Goal: Transaction & Acquisition: Purchase product/service

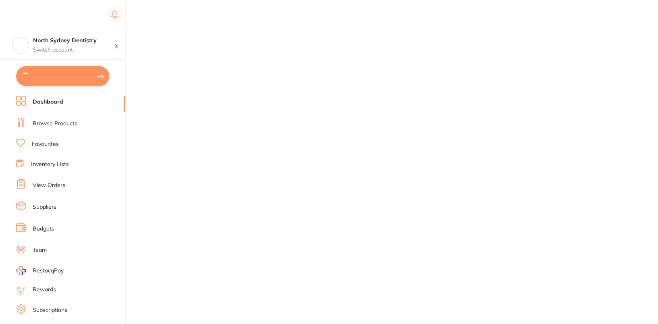
checkbox input "true"
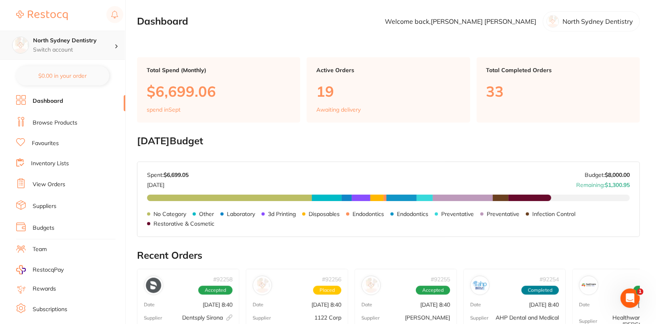
click at [72, 46] on p "Switch account" at bounding box center [73, 50] width 81 height 8
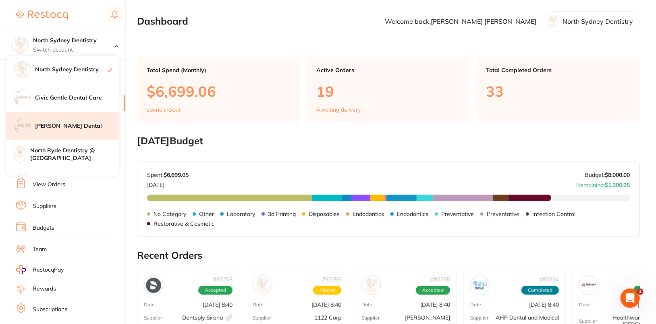
click at [75, 121] on div "[PERSON_NAME] Dental" at bounding box center [62, 126] width 113 height 28
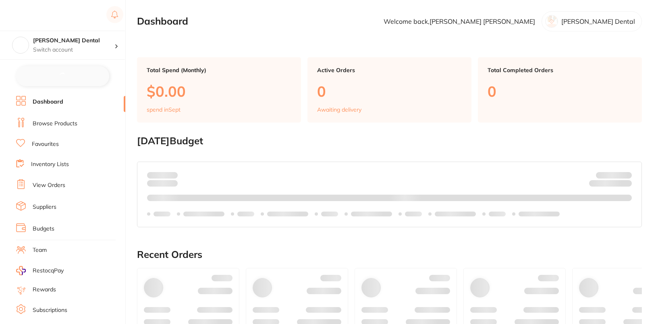
checkbox input "false"
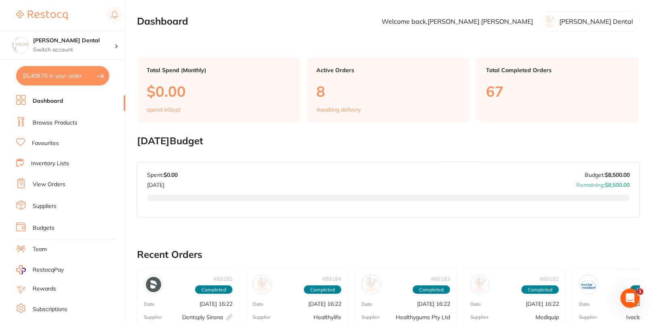
click at [76, 119] on link "Browse Products" at bounding box center [55, 123] width 45 height 8
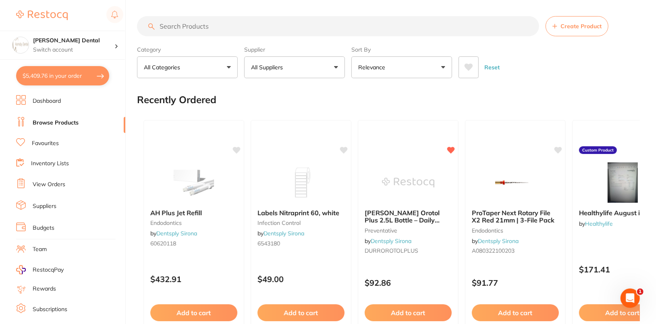
click at [256, 28] on input "search" at bounding box center [338, 26] width 402 height 20
paste input "EMS-DV048AMINT"
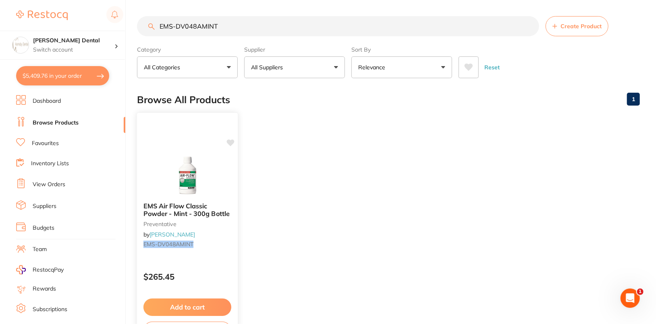
type input "EMS-DV048AMINT"
click at [230, 141] on icon at bounding box center [231, 142] width 8 height 7
click at [358, 139] on ul "EMS Air Flow Classic Powder - Mint - 300g Bottle preventative by Henry Schein H…" at bounding box center [388, 230] width 503 height 232
click at [105, 48] on p "Switch account" at bounding box center [73, 50] width 81 height 8
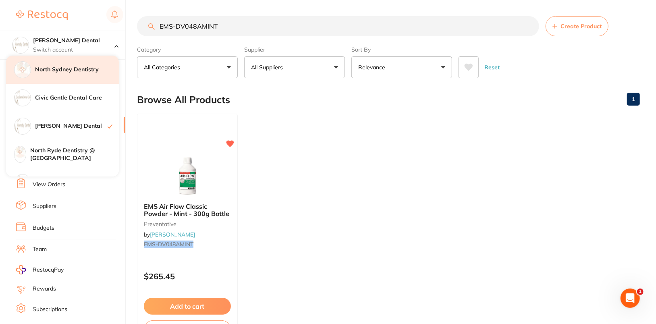
click at [89, 77] on div "North Sydney Dentistry" at bounding box center [62, 70] width 113 height 28
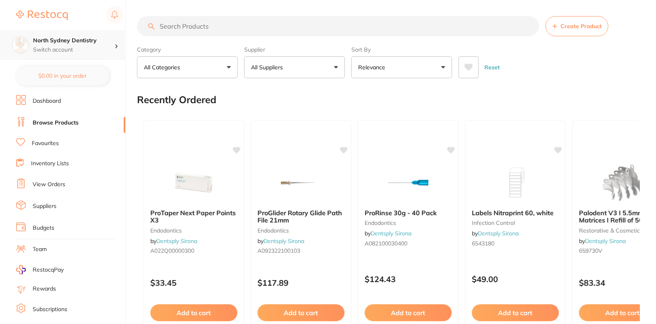
click at [100, 45] on div "North Sydney Dentistry Switch account" at bounding box center [73, 45] width 81 height 17
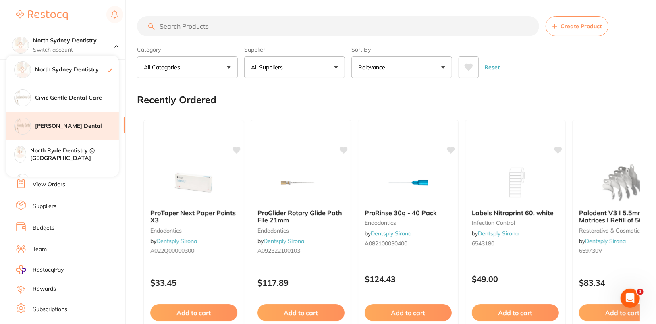
click at [75, 132] on div "[PERSON_NAME] Dental" at bounding box center [62, 126] width 113 height 28
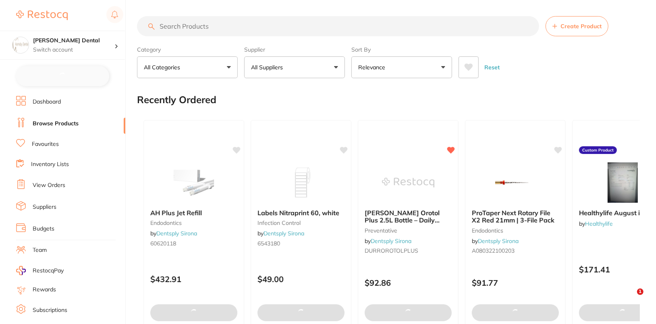
checkbox input "false"
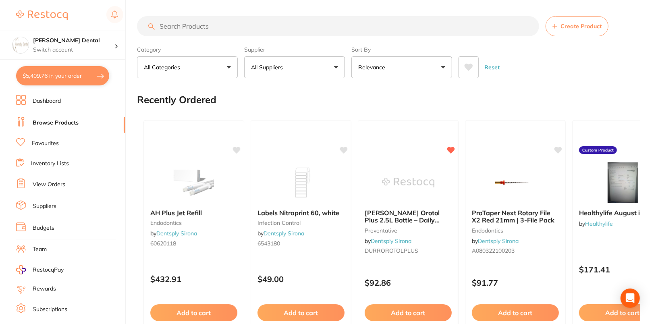
click at [314, 23] on input "search" at bounding box center [338, 26] width 402 height 20
paste input "EMS-DV048AMINT"
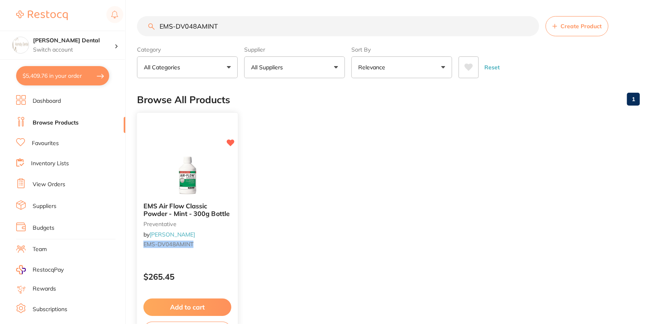
type input "EMS-DV048AMINT"
click at [169, 177] on img at bounding box center [187, 175] width 53 height 41
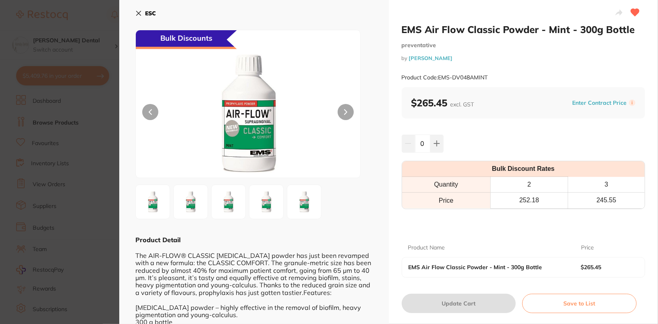
click at [134, 15] on div "ESC Bulk Discounts Product Detail The AIR-FLOW® CLASSIC sodium bicarbonate powd…" at bounding box center [254, 173] width 270 height 347
click at [152, 17] on button "ESC" at bounding box center [145, 13] width 21 height 14
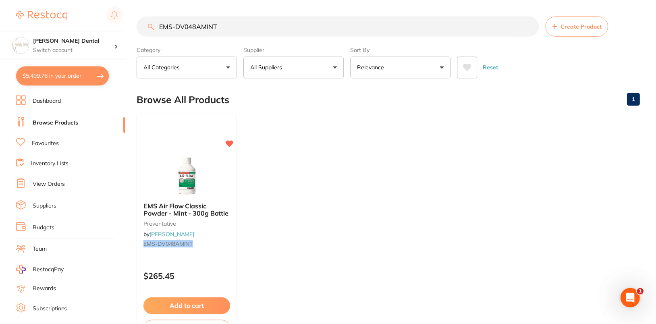
scroll to position [2, 0]
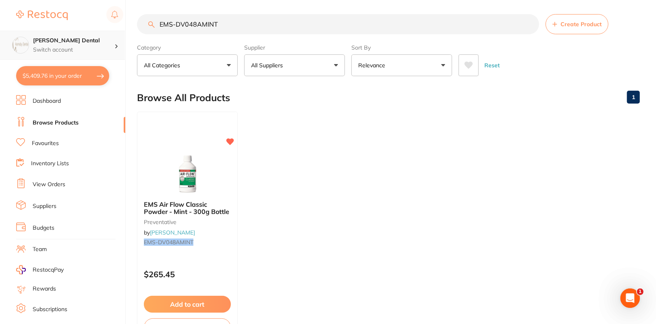
click at [91, 56] on div "Hornsby Dental Switch account" at bounding box center [62, 45] width 125 height 29
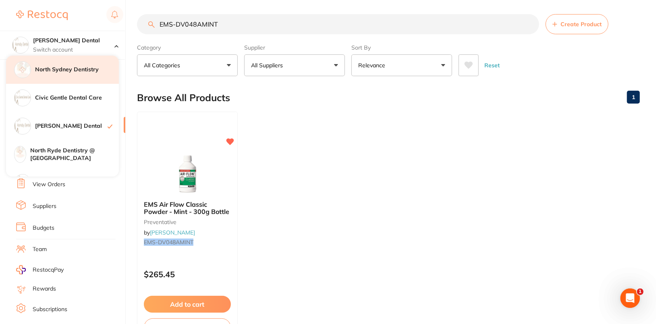
click at [77, 79] on div "North Sydney Dentistry" at bounding box center [62, 70] width 113 height 28
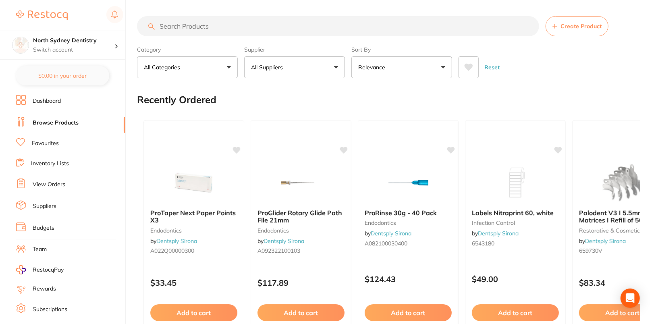
click at [328, 32] on input "search" at bounding box center [338, 26] width 402 height 20
paste input "EMS-DV048AMINT"
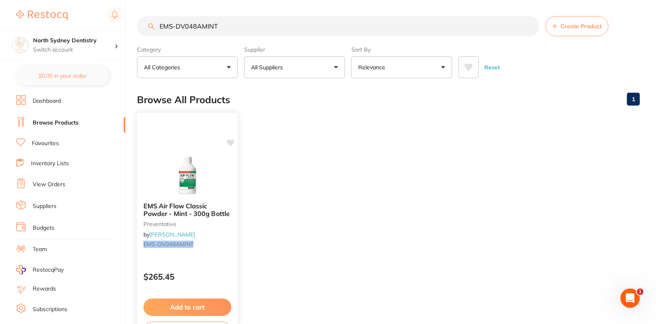
type input "EMS-DV048AMINT"
click at [212, 169] on img at bounding box center [187, 175] width 53 height 41
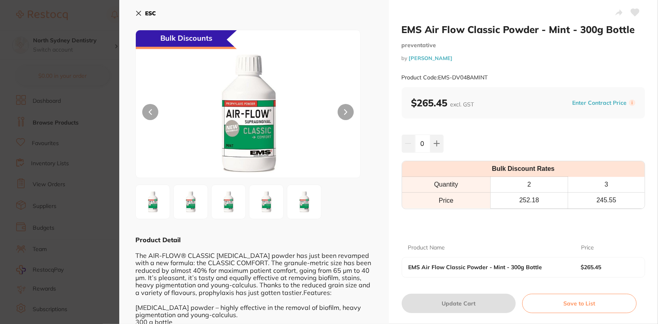
click at [634, 8] on button at bounding box center [635, 13] width 20 height 20
click at [145, 13] on b "ESC" at bounding box center [150, 13] width 11 height 7
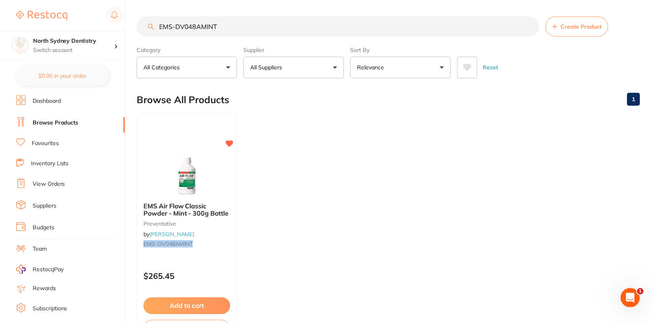
scroll to position [2, 0]
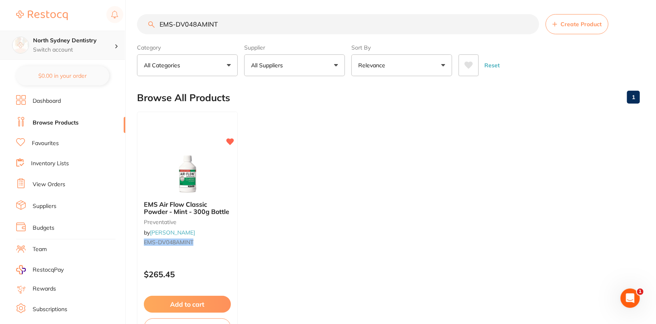
click at [95, 44] on h4 "North Sydney Dentistry" at bounding box center [73, 41] width 81 height 8
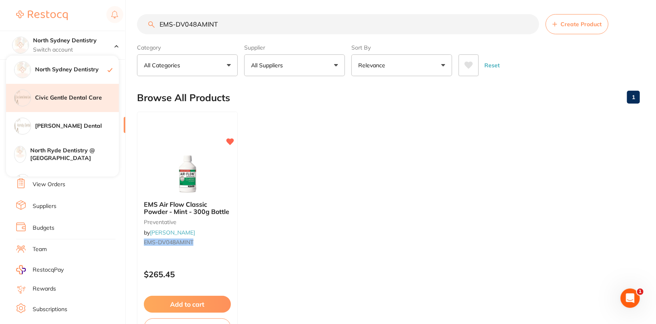
click at [93, 96] on h4 "Civic Gentle Dental Care" at bounding box center [77, 98] width 84 height 8
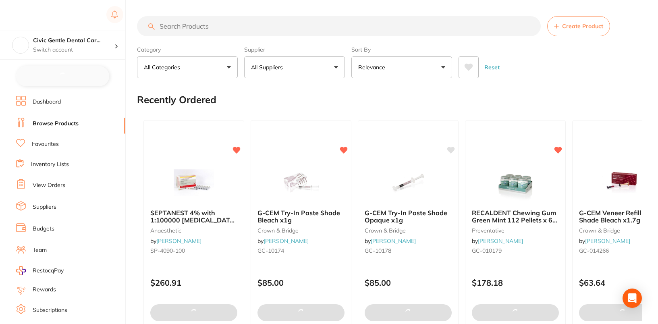
checkbox input "false"
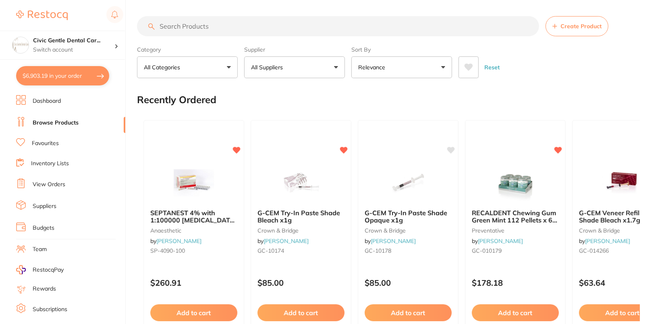
click at [290, 18] on input "search" at bounding box center [338, 26] width 402 height 20
click at [291, 23] on input "search" at bounding box center [338, 26] width 402 height 20
paste input "EMS-DV048AMINT"
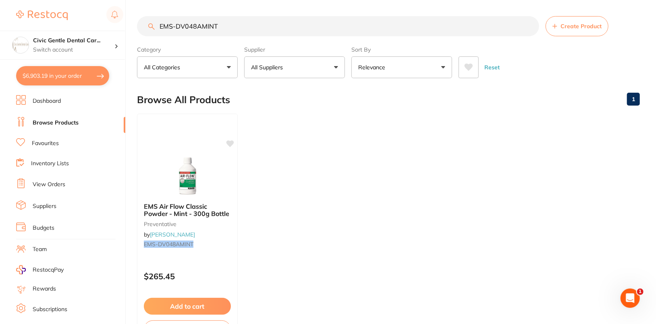
type input "EMS-DV048AMINT"
click at [195, 166] on img at bounding box center [187, 176] width 52 height 40
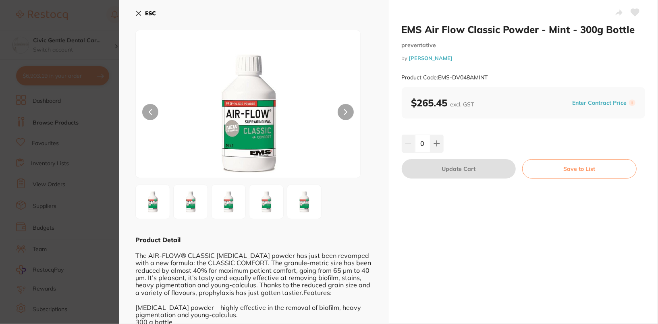
click at [146, 15] on b "ESC" at bounding box center [150, 13] width 11 height 7
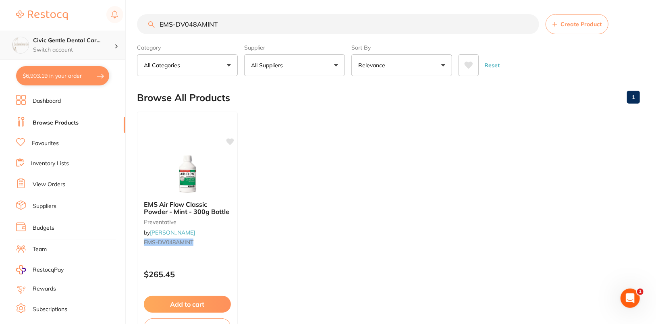
click at [101, 45] on div "Civic Gentle Dental Car... Switch account" at bounding box center [73, 45] width 81 height 17
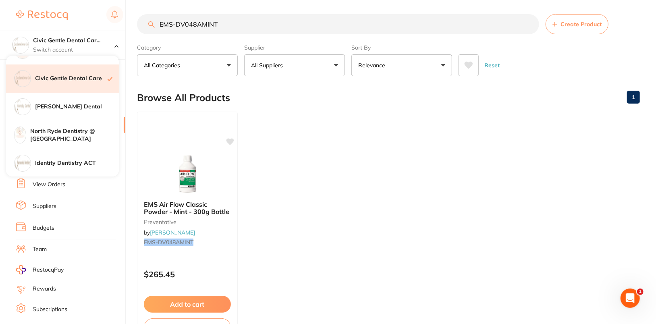
scroll to position [31, 0]
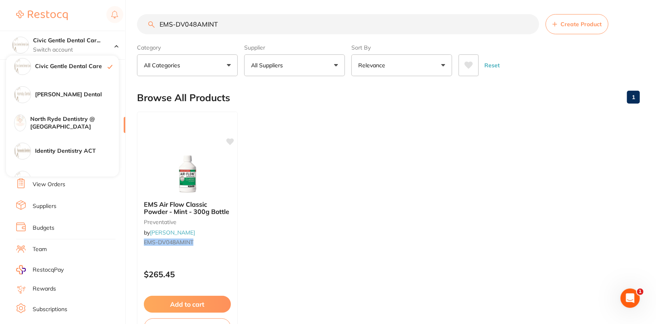
click at [270, 24] on input "EMS-DV048AMINT" at bounding box center [338, 24] width 402 height 20
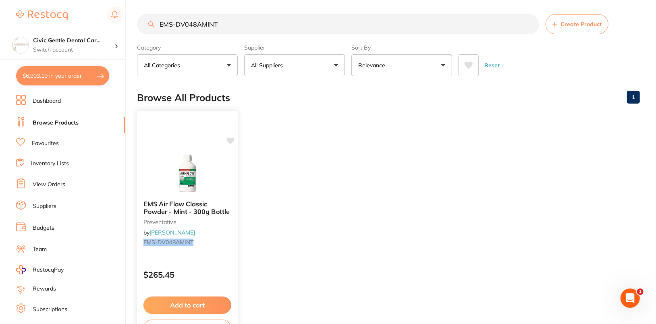
click at [168, 163] on img at bounding box center [187, 173] width 53 height 41
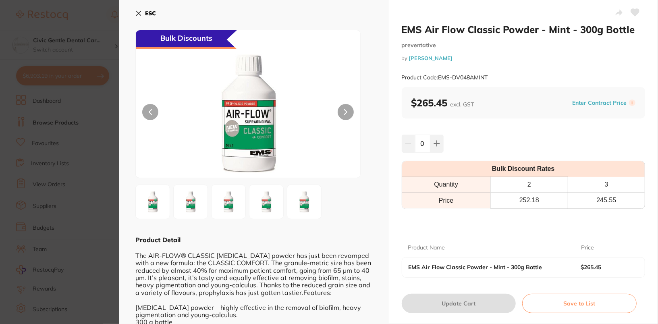
click at [636, 12] on icon at bounding box center [635, 12] width 8 height 7
click at [141, 17] on button "ESC" at bounding box center [145, 13] width 21 height 14
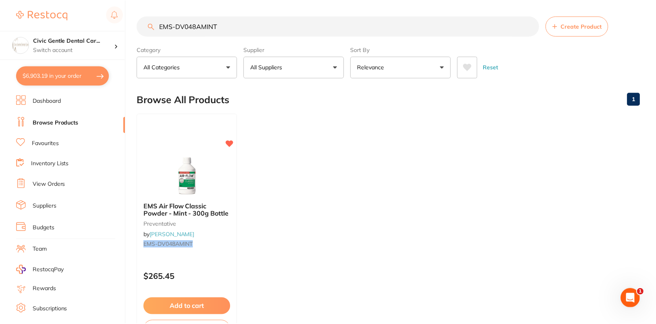
scroll to position [2, 0]
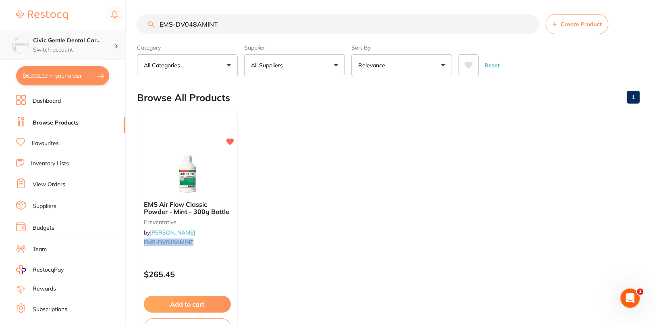
click at [31, 44] on div "Civic Gentle Dental Car... Switch account" at bounding box center [62, 45] width 125 height 29
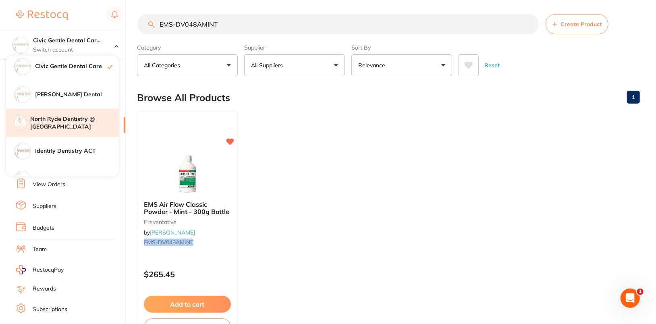
click at [79, 128] on h4 "North Ryde Dentistry @ [GEOGRAPHIC_DATA]" at bounding box center [74, 123] width 89 height 16
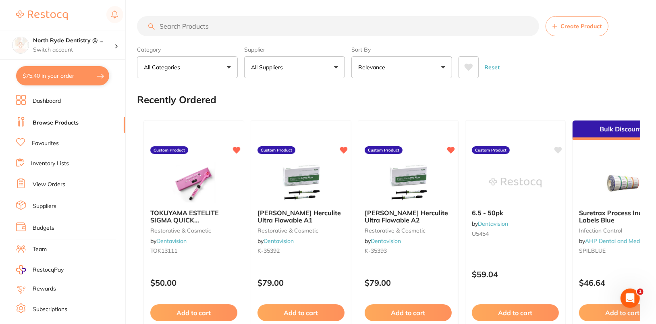
click at [260, 24] on input "search" at bounding box center [338, 26] width 402 height 20
paste input "EMS-DV048AMINT"
type input "EMS-DV048AMINT"
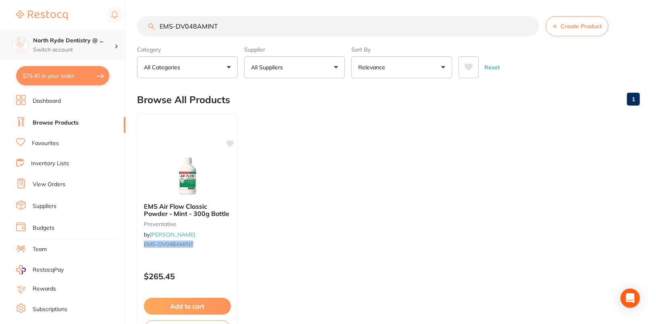
click at [104, 44] on div "North Ryde Dentistry @ ... Switch account" at bounding box center [73, 45] width 81 height 17
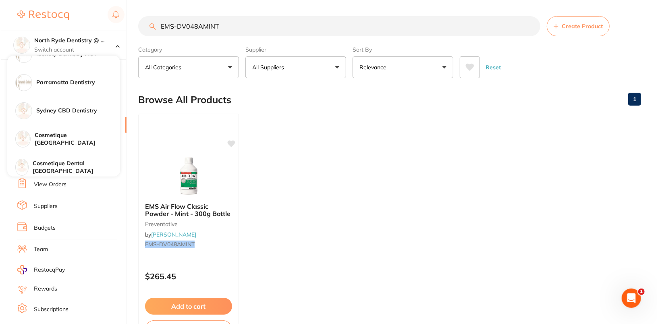
scroll to position [133, 0]
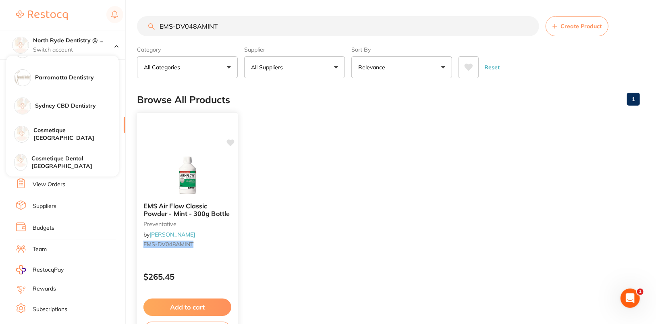
click at [173, 168] on img at bounding box center [187, 175] width 53 height 41
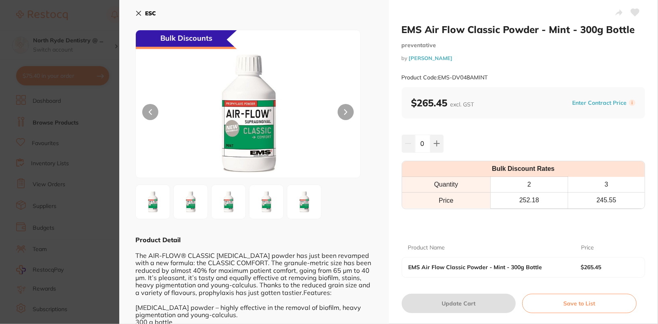
click at [631, 13] on icon at bounding box center [635, 12] width 8 height 7
click at [154, 12] on b "ESC" at bounding box center [150, 13] width 11 height 7
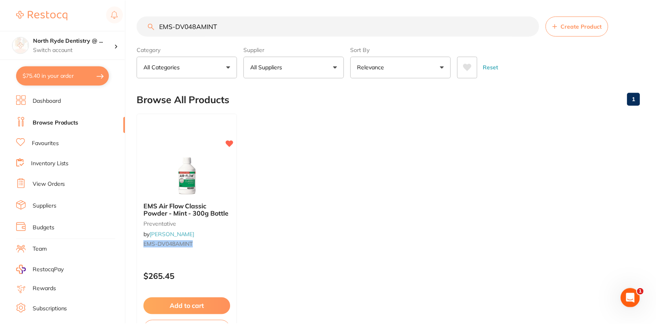
scroll to position [2, 0]
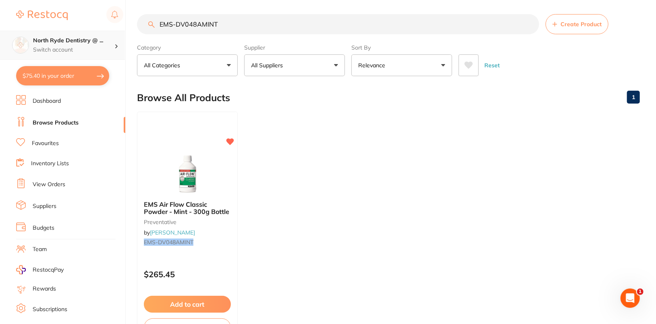
click at [99, 44] on h4 "North Ryde Dentistry @ ..." at bounding box center [73, 41] width 81 height 8
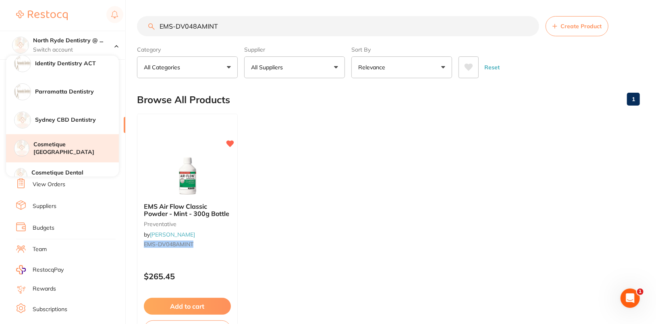
scroll to position [69, 0]
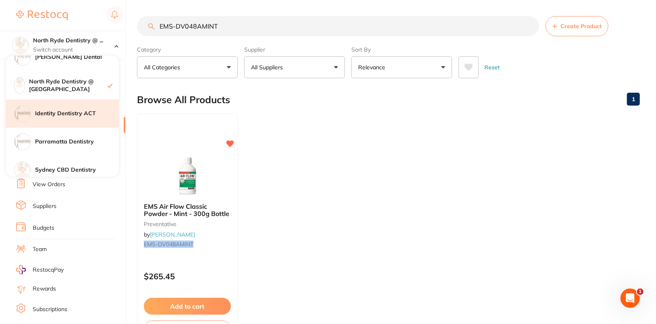
click at [91, 112] on h4 "Identity Dentistry ACT" at bounding box center [77, 114] width 84 height 8
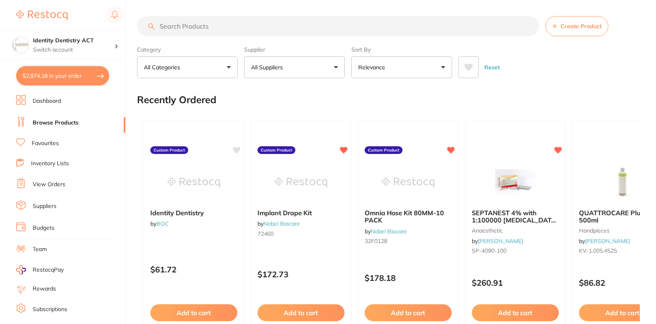
click at [263, 40] on section "Create Product Category All Categories All Categories 3D Printing anaesthetic a…" at bounding box center [388, 47] width 503 height 62
click at [269, 27] on input "search" at bounding box center [338, 26] width 402 height 20
paste input "EMS-DV048AMINT"
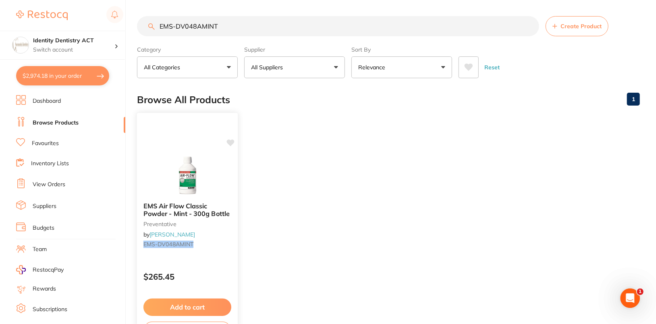
type input "EMS-DV048AMINT"
click at [206, 180] on img at bounding box center [187, 175] width 53 height 41
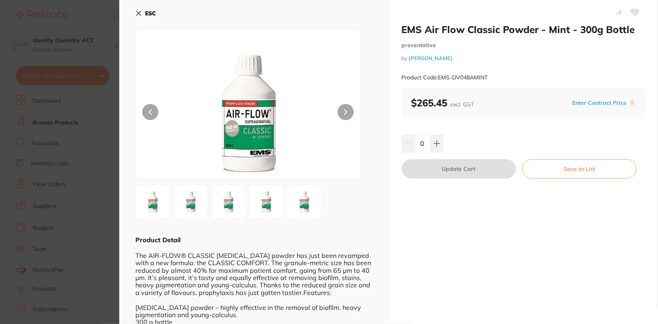
click at [144, 12] on button "ESC" at bounding box center [145, 13] width 21 height 14
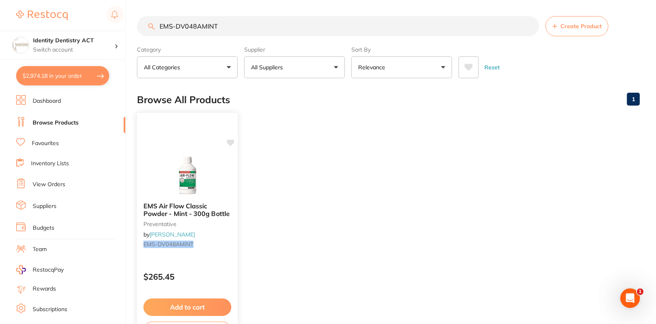
click at [191, 162] on img at bounding box center [187, 175] width 53 height 41
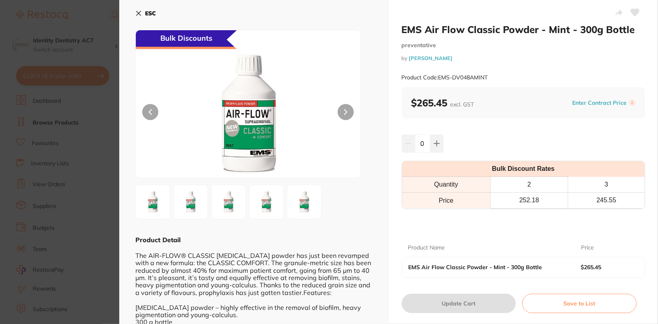
click at [631, 14] on icon at bounding box center [635, 12] width 8 height 7
click at [149, 15] on b "ESC" at bounding box center [150, 13] width 11 height 7
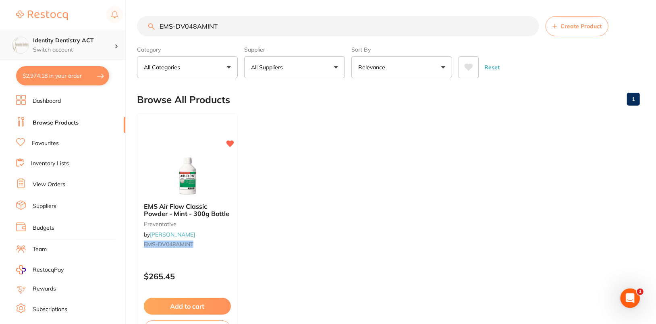
click at [93, 46] on p "Switch account" at bounding box center [73, 50] width 81 height 8
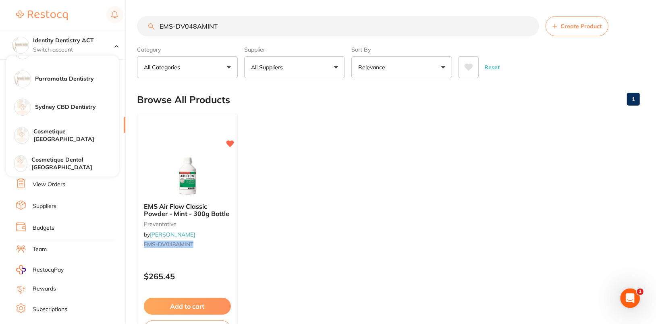
scroll to position [118, 0]
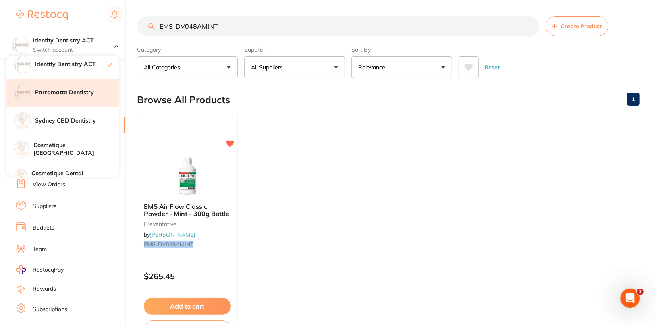
click at [89, 85] on div "Parramatta Dentistry" at bounding box center [62, 93] width 113 height 28
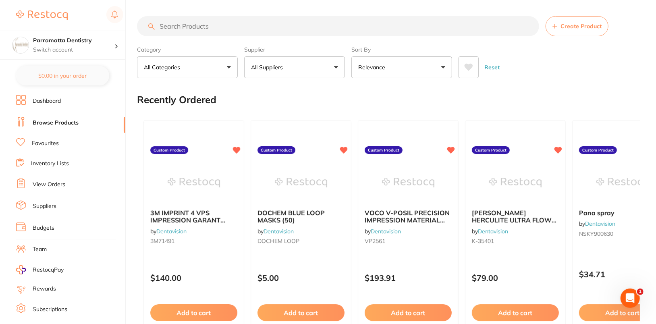
click at [241, 26] on input "search" at bounding box center [338, 26] width 402 height 20
paste input "EMS-DV048AMINT"
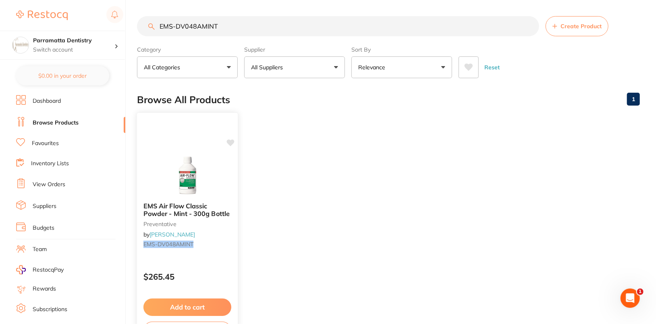
type input "EMS-DV048AMINT"
click at [197, 178] on img at bounding box center [187, 175] width 53 height 41
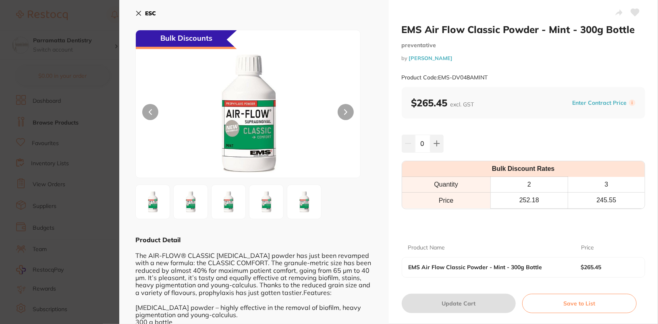
click at [633, 13] on icon at bounding box center [635, 12] width 8 height 7
click at [154, 15] on b "ESC" at bounding box center [150, 13] width 11 height 7
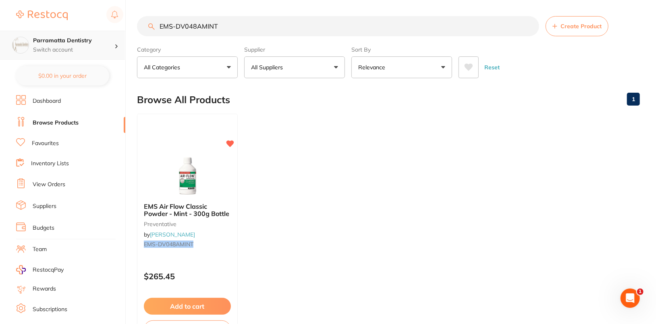
click at [61, 52] on p "Switch account" at bounding box center [73, 50] width 81 height 8
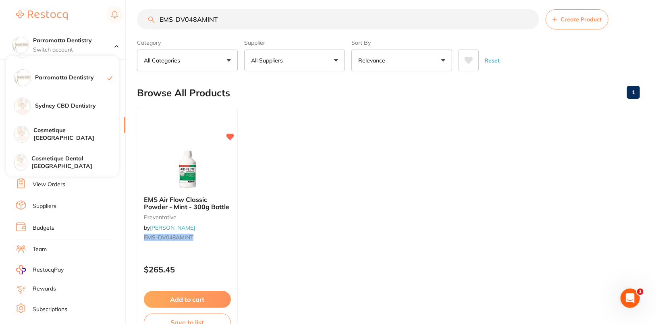
scroll to position [14, 0]
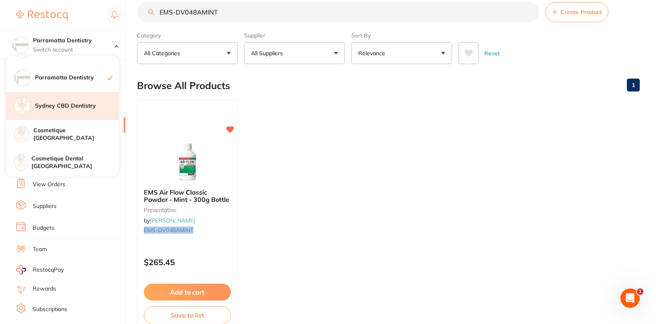
click at [76, 105] on h4 "Sydney CBD Dentistry" at bounding box center [77, 106] width 84 height 8
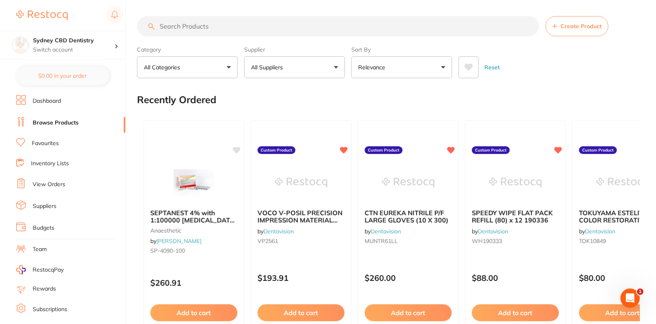
click at [219, 35] on input "search" at bounding box center [338, 26] width 402 height 20
paste input "EMS-DV048AMINT"
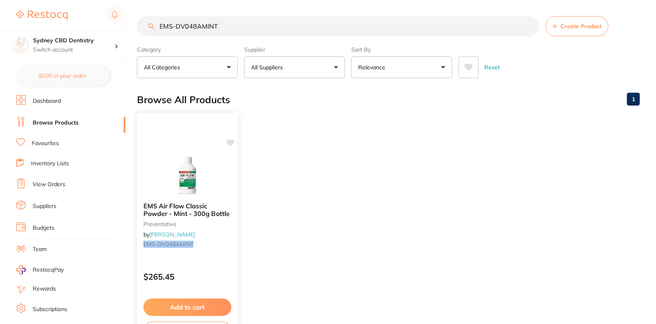
type input "EMS-DV048AMINT"
click at [175, 184] on img at bounding box center [187, 175] width 53 height 41
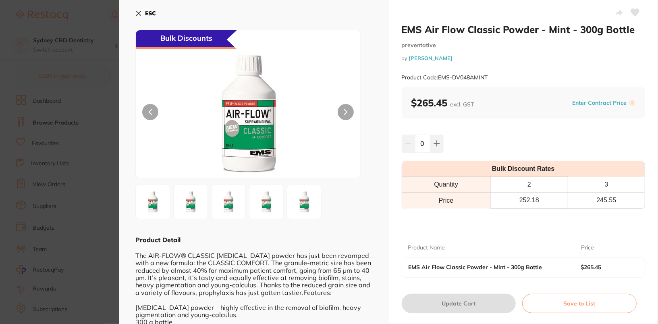
click at [632, 13] on icon at bounding box center [635, 12] width 8 height 7
click at [151, 7] on button "ESC" at bounding box center [145, 13] width 21 height 14
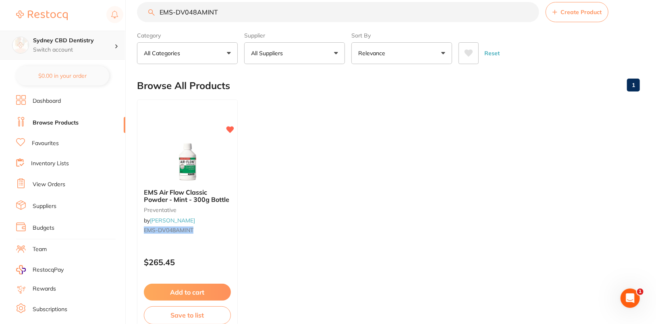
click at [76, 47] on p "Switch account" at bounding box center [73, 50] width 81 height 8
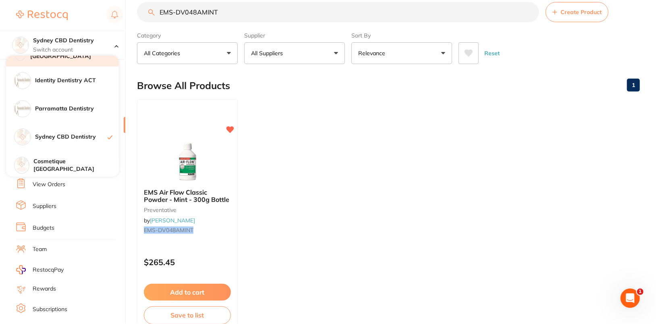
scroll to position [133, 0]
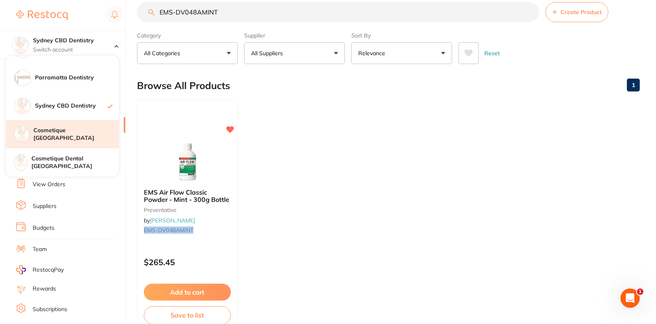
click at [88, 140] on h4 "Cosmetique [GEOGRAPHIC_DATA]" at bounding box center [75, 134] width 85 height 16
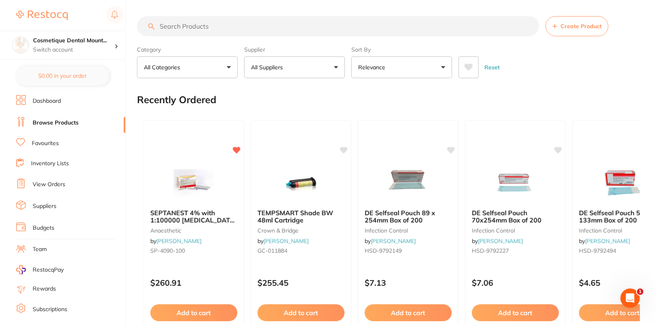
click at [245, 29] on input "search" at bounding box center [338, 26] width 402 height 20
paste input "EMS-DV048AMINT"
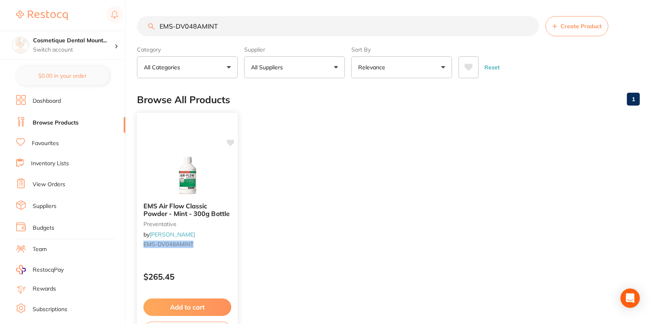
type input "EMS-DV048AMINT"
click at [189, 155] on img at bounding box center [187, 175] width 53 height 41
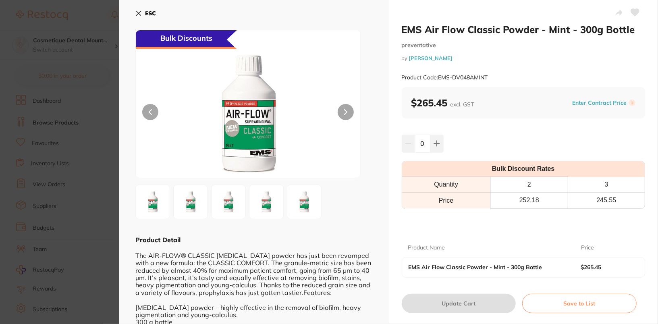
click at [638, 9] on button at bounding box center [635, 13] width 20 height 20
click at [149, 11] on b "ESC" at bounding box center [150, 13] width 11 height 7
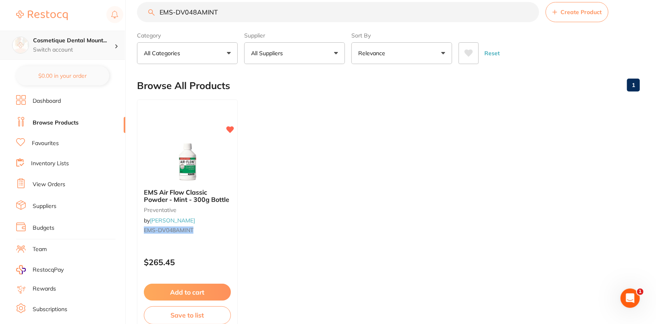
click at [81, 33] on div "Cosmetique Dental Mount... Switch account" at bounding box center [62, 45] width 125 height 29
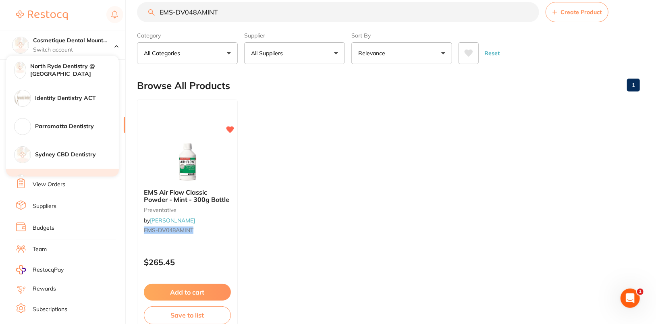
scroll to position [133, 0]
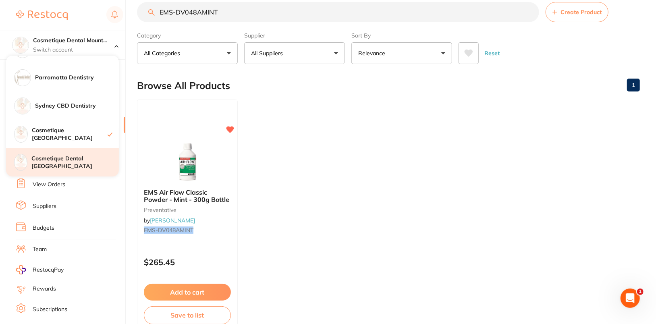
click at [68, 167] on h4 "Cosmetique Dental [GEOGRAPHIC_DATA]" at bounding box center [74, 163] width 87 height 16
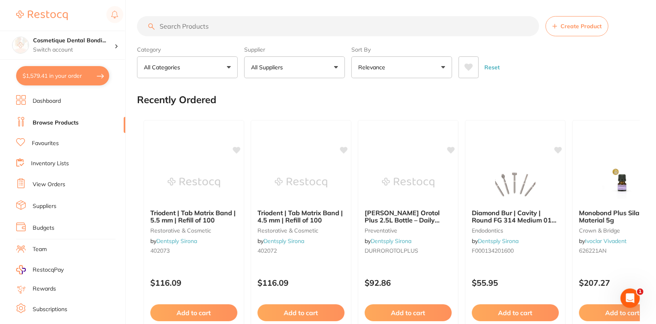
click at [251, 31] on input "search" at bounding box center [338, 26] width 402 height 20
paste input "EMS-DV048AMINT"
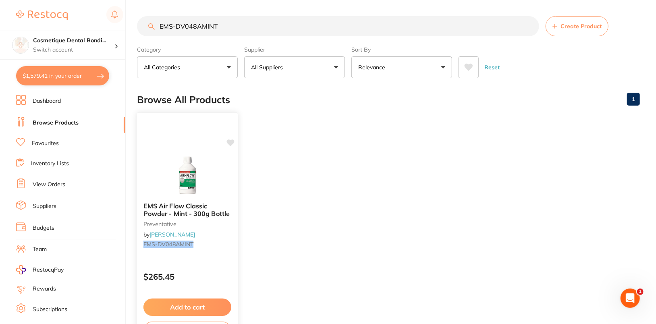
type input "EMS-DV048AMINT"
click at [204, 169] on img at bounding box center [187, 175] width 53 height 41
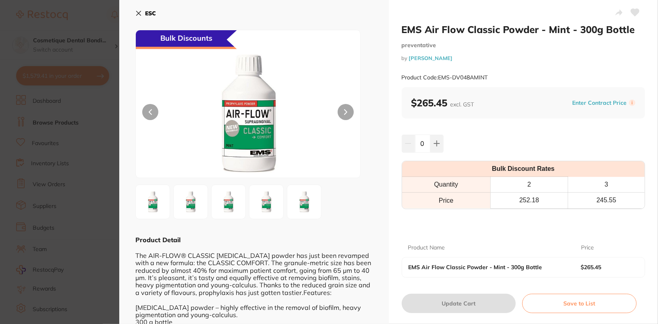
click at [636, 12] on icon at bounding box center [635, 12] width 8 height 7
click at [155, 11] on b "ESC" at bounding box center [150, 13] width 11 height 7
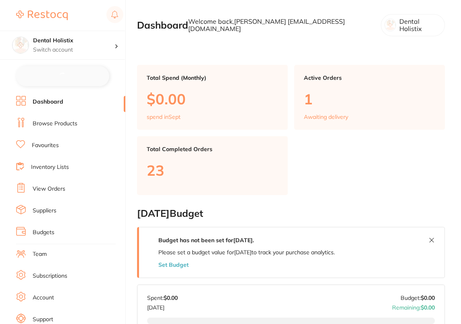
checkbox input "false"
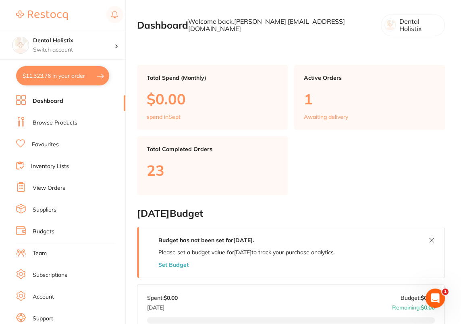
click at [50, 131] on ul "Dashboard Browse Products Favourites Inventory Lists View Orders Suppliers Budg…" at bounding box center [70, 234] width 109 height 278
click at [53, 126] on link "Browse Products" at bounding box center [55, 123] width 45 height 8
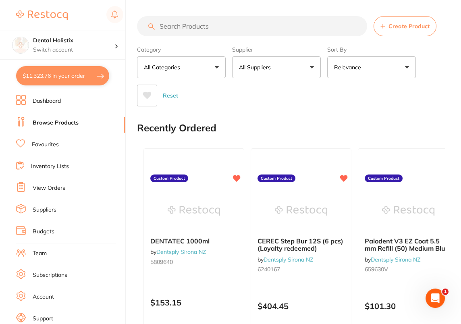
click at [394, 33] on button "Create Product" at bounding box center [404, 26] width 63 height 20
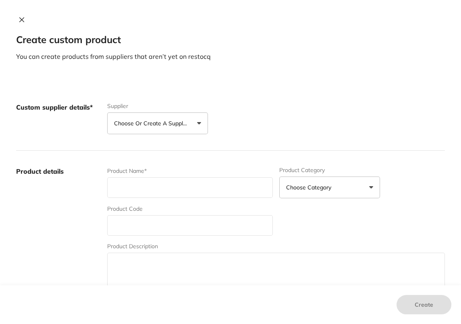
click at [173, 128] on button "Choose or create a supplier" at bounding box center [157, 123] width 101 height 22
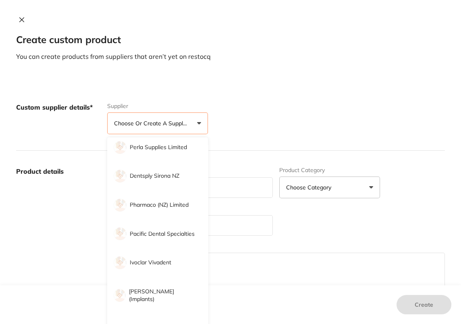
scroll to position [307, 0]
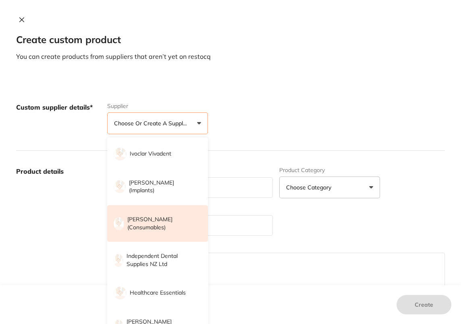
click at [158, 226] on p "[PERSON_NAME] (consumables)" at bounding box center [161, 224] width 69 height 16
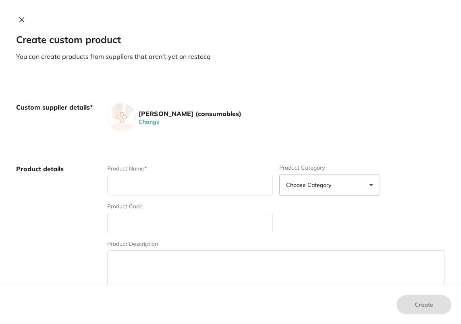
click at [331, 109] on div "[PERSON_NAME] (consumables) Change" at bounding box center [276, 117] width 338 height 29
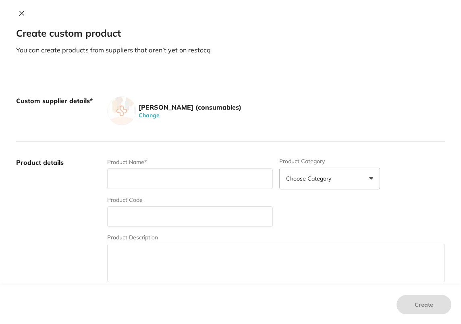
scroll to position [15, 0]
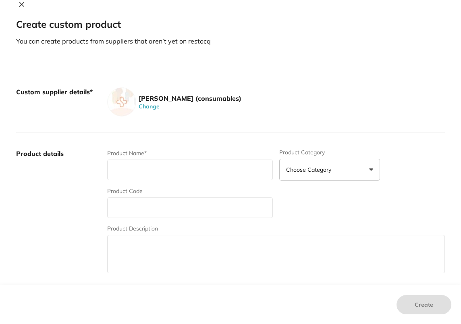
click at [184, 178] on input "text" at bounding box center [190, 170] width 166 height 21
paste input "Clearfil [PERSON_NAME] 2 Value Kit 3x Primer 6ml and 3x Bond 5ml"
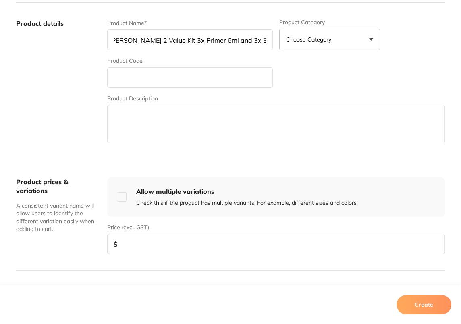
scroll to position [152, 0]
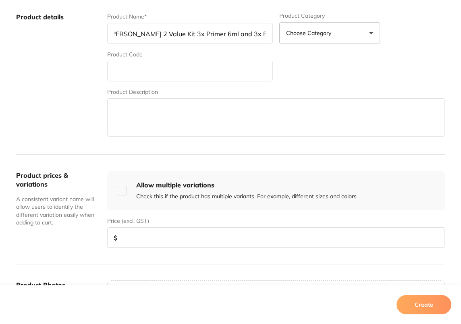
type input "Clearfil SE BOND 2 Value Kit 3x Primer 6ml and 3x Bond 5ml"
click at [66, 106] on label "Product details" at bounding box center [58, 75] width 85 height 126
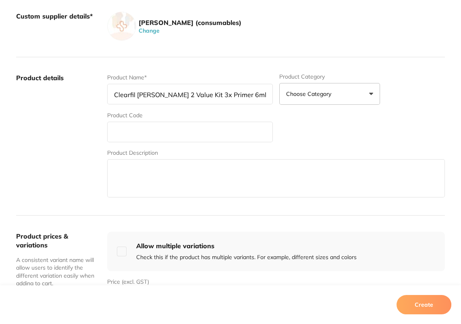
scroll to position [103, 0]
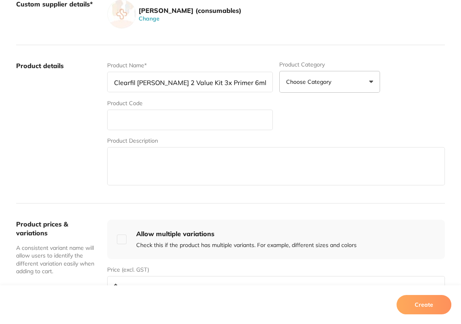
click at [152, 126] on input "text" at bounding box center [190, 120] width 166 height 21
paste input "KY-282272"
type input "KY-282272"
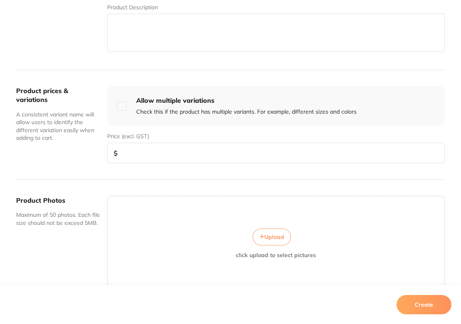
scroll to position [277, 0]
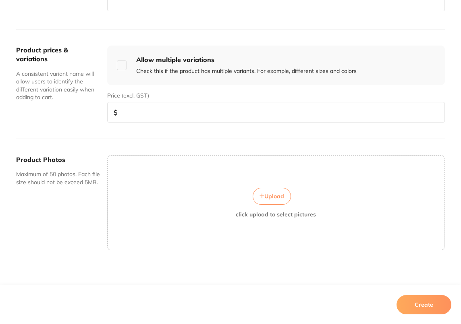
click at [149, 113] on input "number" at bounding box center [276, 112] width 338 height 21
paste input "732.30"
type input "732.30"
click at [440, 305] on button "Create" at bounding box center [423, 304] width 55 height 19
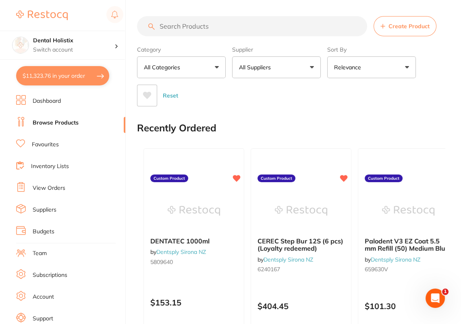
click at [253, 31] on input "search" at bounding box center [252, 26] width 230 height 20
paste input "KY-282272"
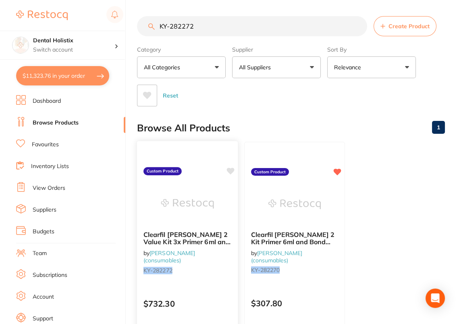
type input "KY-282272"
click at [231, 172] on icon at bounding box center [231, 171] width 8 height 7
click at [291, 106] on main "KY-282272 Create Product Category All Categories All Categories No categories f…" at bounding box center [299, 207] width 324 height 415
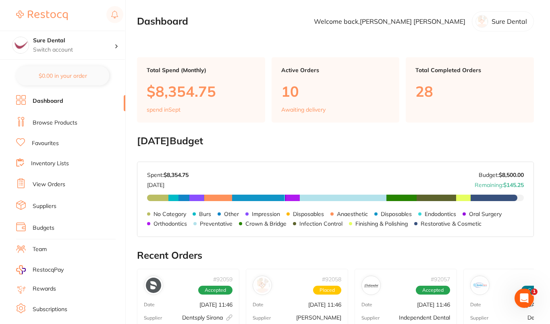
click at [70, 123] on link "Browse Products" at bounding box center [55, 123] width 45 height 8
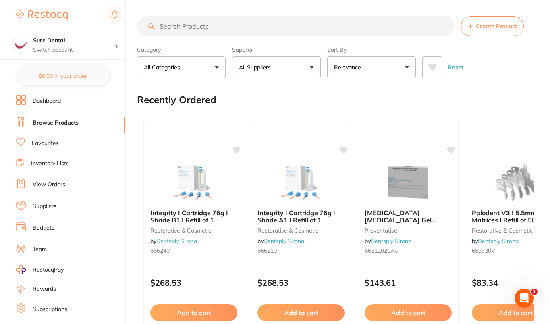
click at [284, 73] on button "All Suppliers" at bounding box center [276, 67] width 89 height 22
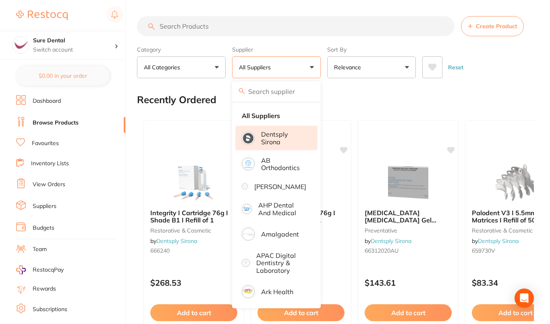
click at [294, 141] on p "Dentsply Sirona" at bounding box center [283, 138] width 45 height 15
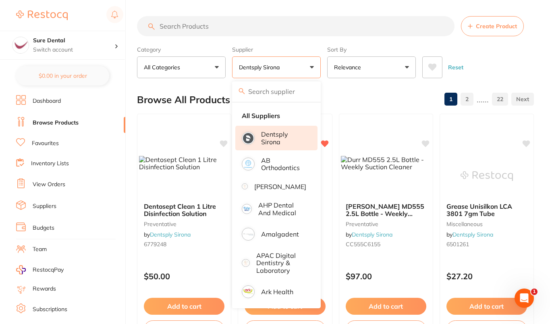
click at [509, 68] on div "Reset" at bounding box center [474, 64] width 105 height 28
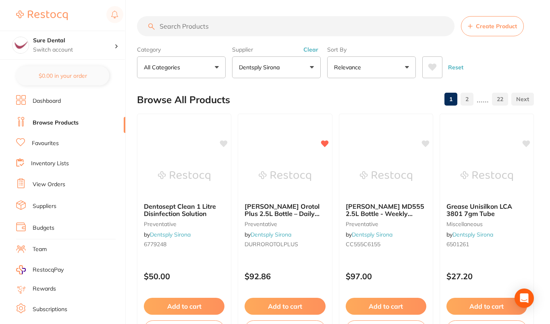
click at [220, 38] on section "Create Product Category All Categories All Categories endodontics equipment imp…" at bounding box center [335, 47] width 397 height 62
click at [223, 29] on input "search" at bounding box center [295, 26] width 317 height 20
click at [197, 27] on input "search" at bounding box center [295, 26] width 317 height 20
paste input "medium blue wedges"
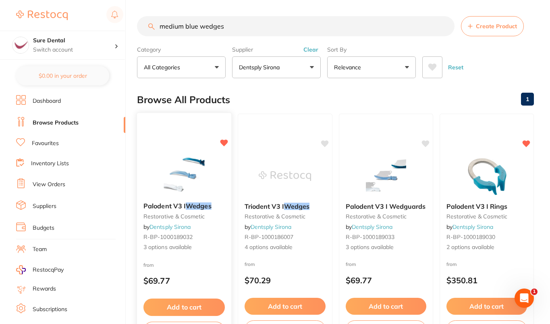
type input "medium blue wedges"
click at [175, 176] on img at bounding box center [184, 175] width 53 height 41
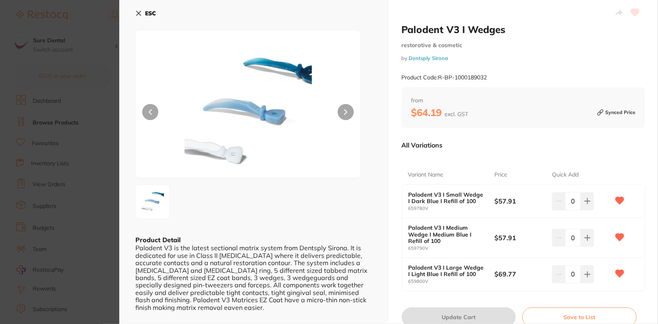
click at [537, 19] on div at bounding box center [524, 13] width 244 height 20
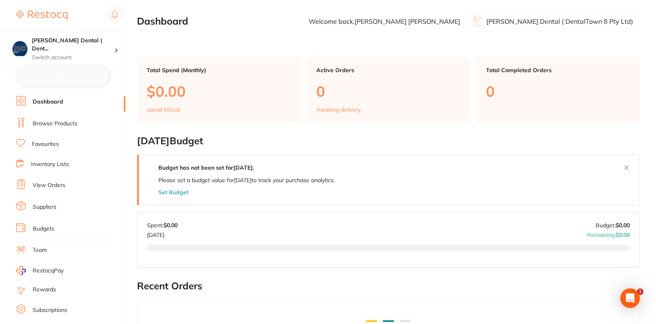
checkbox input "false"
click at [62, 113] on ul "Dashboard Browse Products Favourites Inventory Lists View Orders Suppliers Budg…" at bounding box center [70, 234] width 109 height 278
click at [59, 117] on li "Browse Products" at bounding box center [70, 123] width 109 height 12
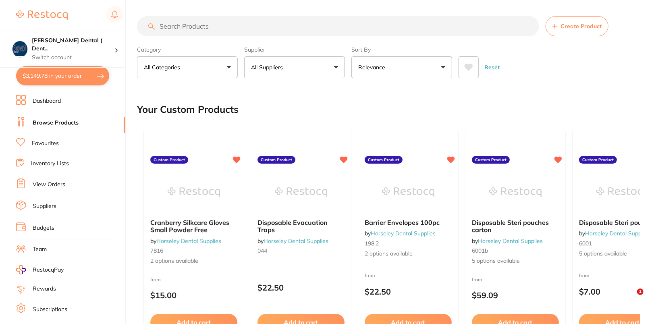
click at [550, 76] on div "Reset" at bounding box center [545, 64] width 175 height 28
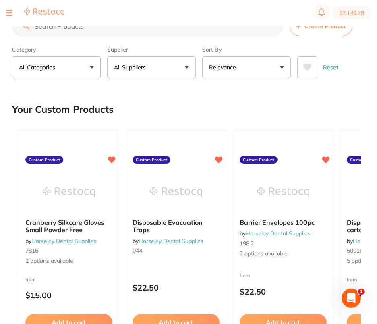
click at [178, 75] on button "All Suppliers" at bounding box center [151, 67] width 89 height 22
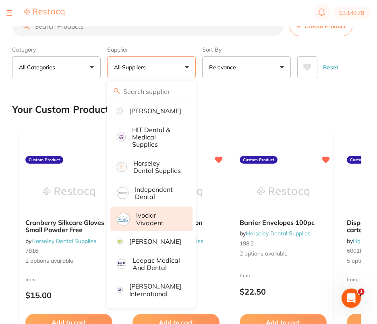
scroll to position [435, 0]
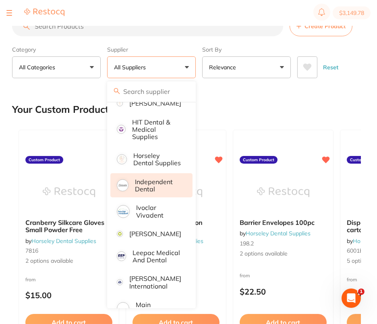
click at [158, 188] on p "Independent Dental" at bounding box center [158, 185] width 46 height 15
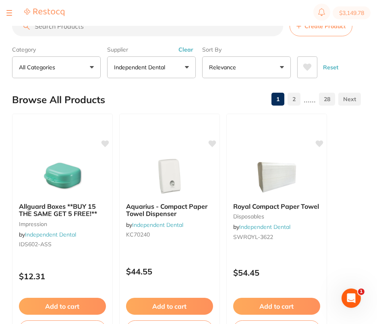
scroll to position [0, 0]
click at [104, 28] on input "search" at bounding box center [147, 26] width 271 height 20
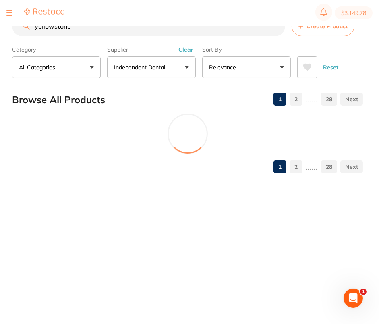
scroll to position [81, 0]
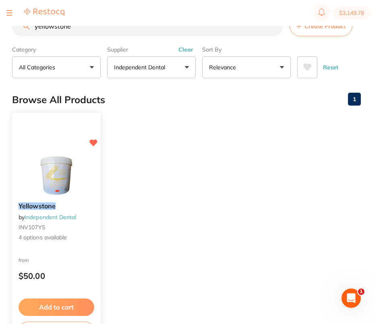
click at [55, 186] on img at bounding box center [56, 175] width 53 height 41
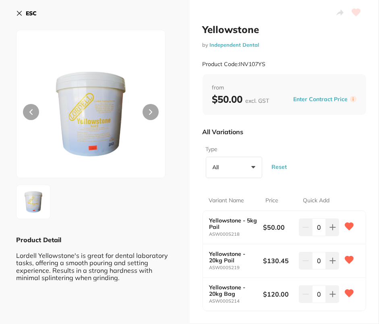
click at [32, 10] on b "ESC" at bounding box center [31, 13] width 11 height 7
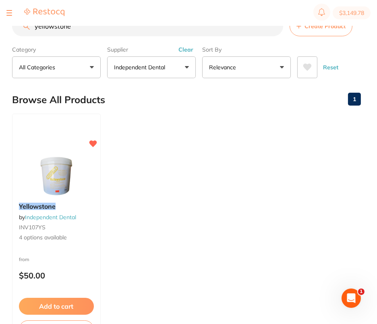
click at [80, 32] on input "yellowstone" at bounding box center [147, 26] width 271 height 20
click at [92, 25] on section "$3,149.78" at bounding box center [188, 13] width 377 height 26
click at [91, 32] on input "yellowstone" at bounding box center [147, 26] width 271 height 20
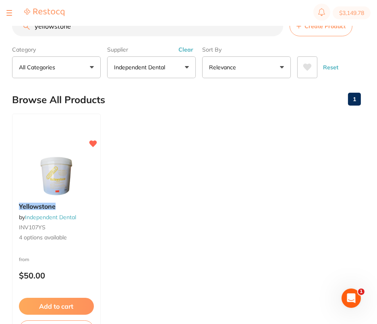
click at [91, 32] on input "yellowstone" at bounding box center [147, 26] width 271 height 20
paste input "3M Soflex mandrels"
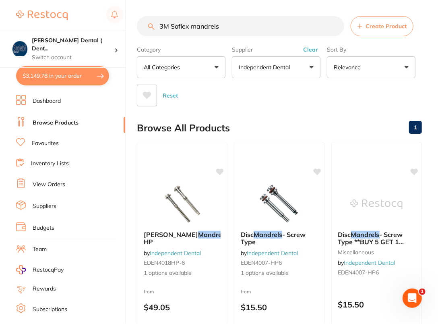
click at [254, 27] on input "3M Soflex mandrels" at bounding box center [240, 26] width 207 height 20
paste input "5914A3.5B"
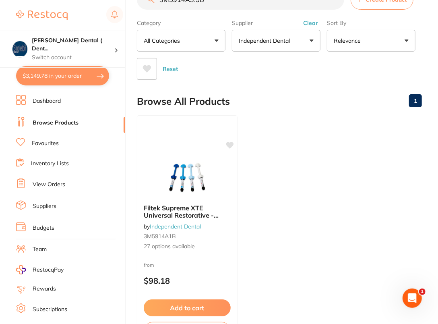
scroll to position [35, 0]
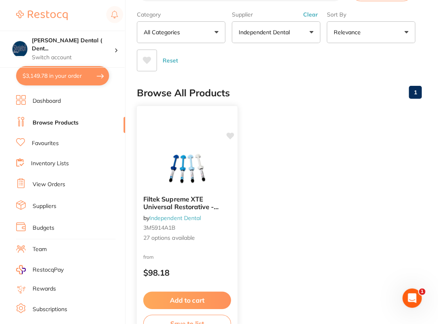
click at [188, 160] on img at bounding box center [187, 168] width 53 height 41
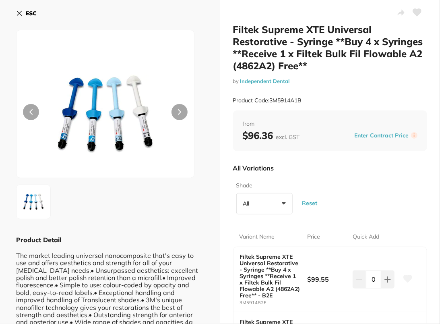
click at [27, 12] on b "ESC" at bounding box center [31, 13] width 11 height 7
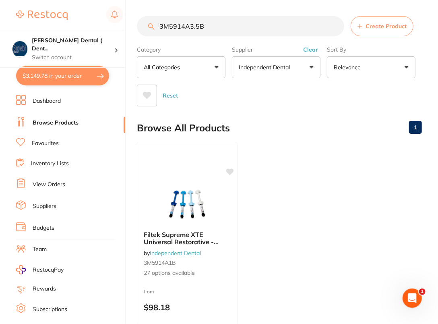
click at [217, 25] on input "3M5914A3.5B" at bounding box center [240, 26] width 207 height 20
paste input "6032A3"
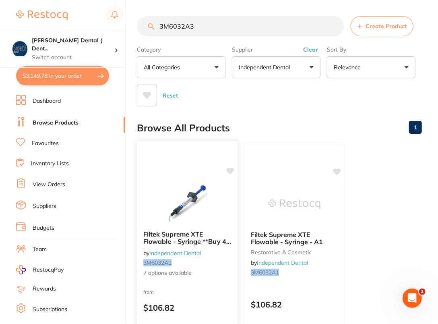
click at [191, 203] on img at bounding box center [187, 203] width 53 height 41
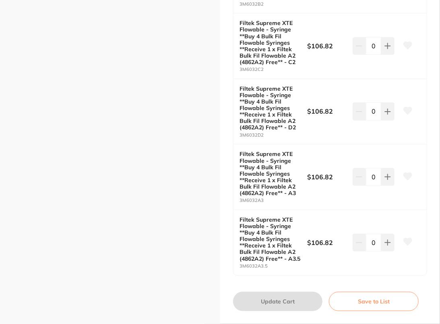
scroll to position [430, 0]
click at [404, 174] on icon at bounding box center [408, 175] width 8 height 7
click at [408, 244] on icon at bounding box center [408, 241] width 8 height 7
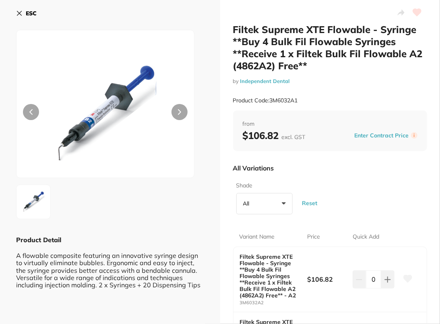
scroll to position [0, 0]
click at [32, 16] on b "ESC" at bounding box center [31, 13] width 11 height 7
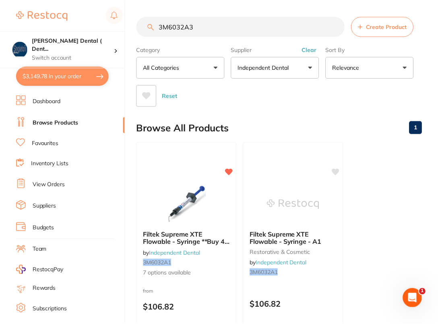
scroll to position [1, 0]
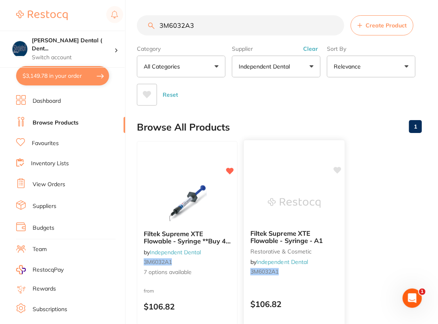
click at [284, 185] on img at bounding box center [294, 202] width 53 height 41
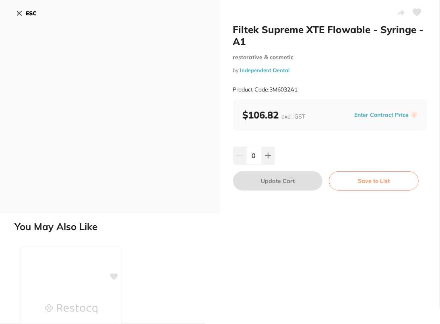
click at [28, 15] on b "ESC" at bounding box center [31, 13] width 11 height 7
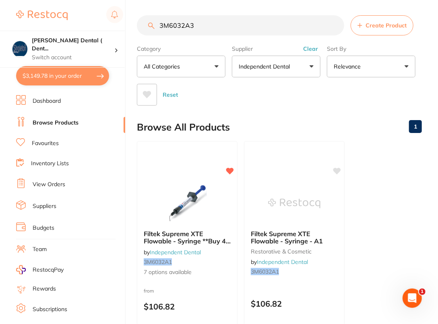
click at [357, 209] on ul "Filtek Supreme XTE Flowable - Syringe **Buy 4 Bulk Fil Flowable Syringes **Rece…" at bounding box center [279, 257] width 285 height 232
click at [320, 209] on img at bounding box center [294, 202] width 53 height 41
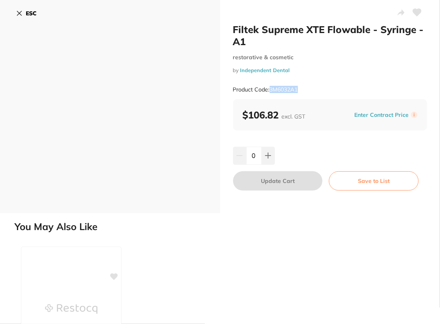
drag, startPoint x: 271, startPoint y: 89, endPoint x: 325, endPoint y: 91, distance: 54.1
click at [325, 91] on div "Product Code: 3M6032A1" at bounding box center [330, 90] width 195 height 20
copy small "3M6032A1"
click at [24, 13] on button "ESC" at bounding box center [26, 13] width 21 height 14
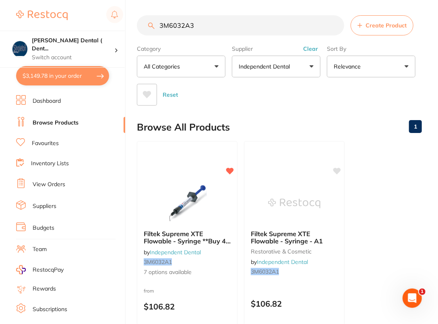
click at [186, 203] on img at bounding box center [187, 203] width 52 height 40
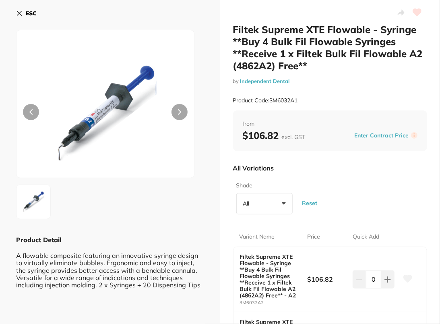
click at [24, 9] on button "ESC" at bounding box center [26, 13] width 21 height 14
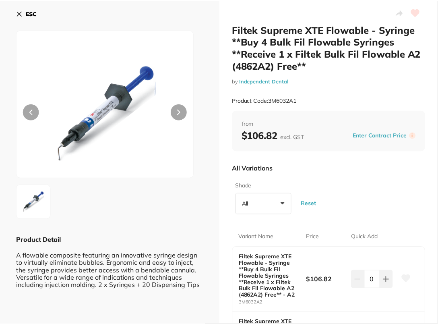
scroll to position [1, 0]
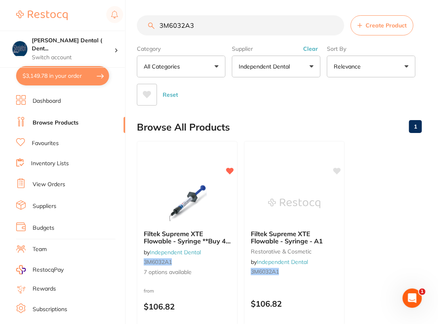
click at [245, 35] on input "3M6032A3" at bounding box center [240, 25] width 207 height 20
paste input "5914A3.5B"
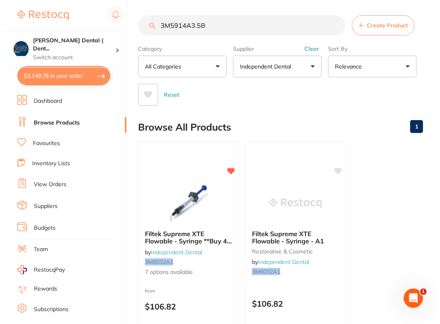
scroll to position [0, 0]
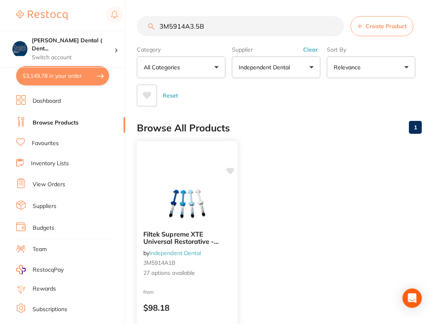
click at [166, 205] on img at bounding box center [187, 203] width 53 height 41
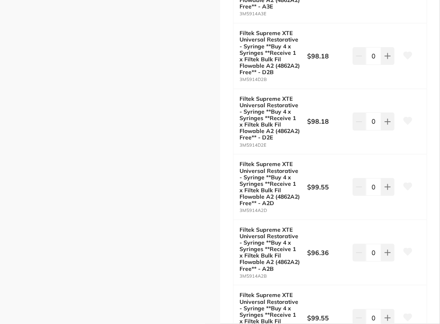
scroll to position [1581, 0]
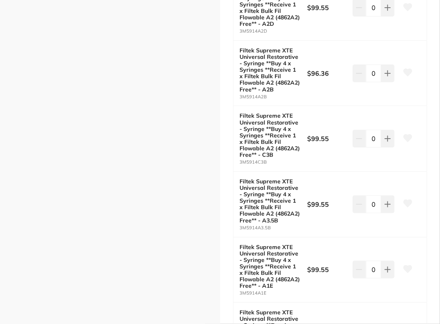
click at [406, 200] on icon at bounding box center [408, 203] width 8 height 7
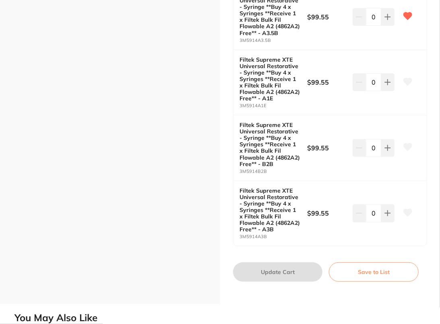
scroll to position [1769, 0]
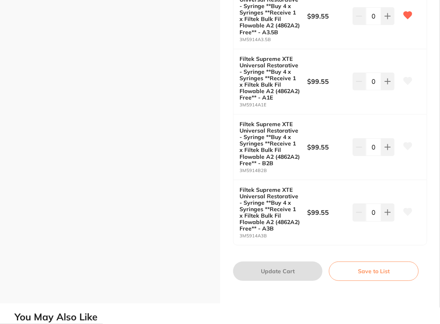
click at [407, 208] on icon at bounding box center [408, 211] width 8 height 7
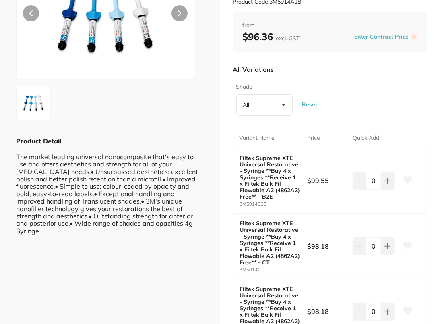
scroll to position [0, 0]
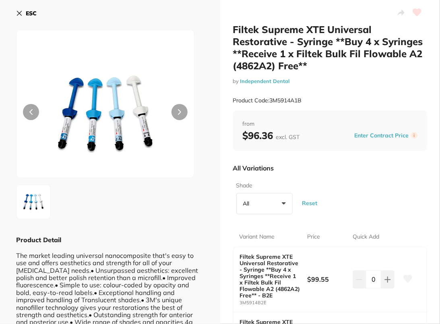
click at [28, 13] on b "ESC" at bounding box center [31, 13] width 11 height 7
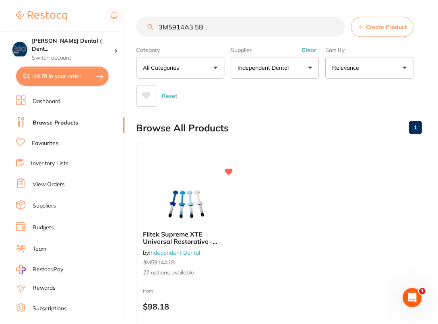
scroll to position [1, 0]
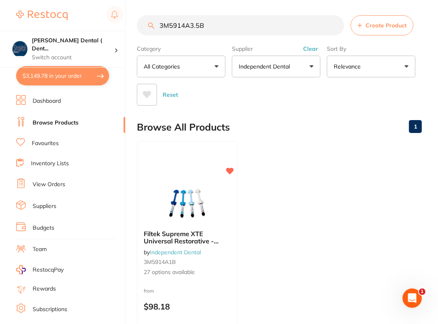
click at [306, 176] on ul "Filtek Supreme XTE Universal Restorative - Syringe **Buy 4 x Syringes **Receive…" at bounding box center [279, 257] width 285 height 232
click at [236, 25] on input "3M5914A3.5B" at bounding box center [240, 25] width 207 height 20
paste input "5"
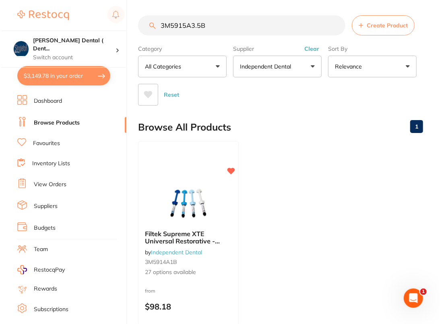
scroll to position [0, 0]
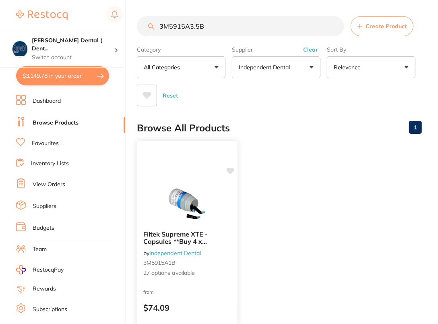
type input "3M5915A3.5B"
click at [172, 188] on img at bounding box center [187, 203] width 53 height 41
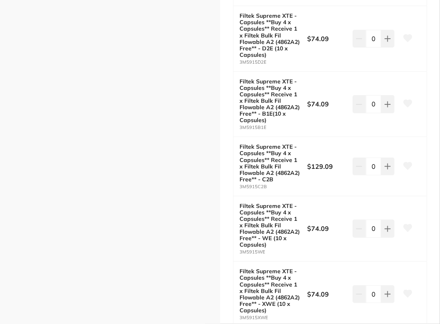
scroll to position [427, 0]
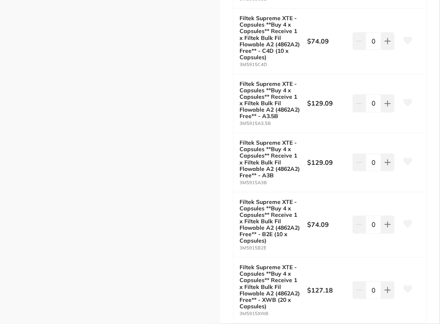
scroll to position [796, 0]
click at [406, 99] on icon at bounding box center [408, 102] width 8 height 7
click at [406, 154] on button at bounding box center [408, 162] width 20 height 20
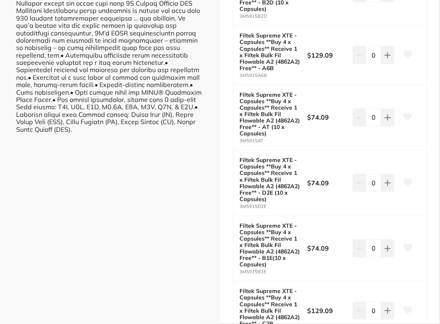
scroll to position [0, 0]
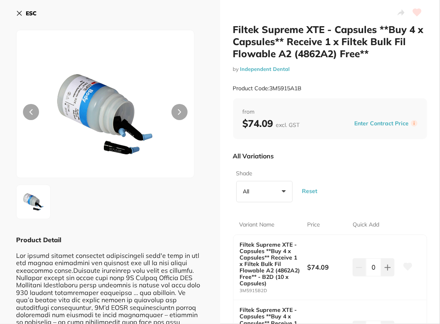
click at [29, 10] on b "ESC" at bounding box center [31, 13] width 11 height 7
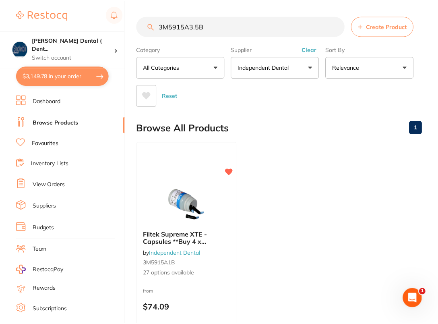
scroll to position [1, 0]
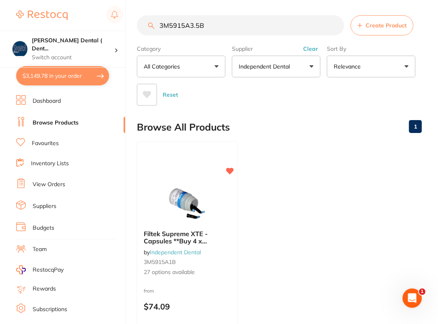
click at [212, 19] on input "3M5915A3.5B" at bounding box center [240, 25] width 207 height 20
click at [218, 21] on input "3M5915A3.5B" at bounding box center [240, 25] width 207 height 20
paste input "IDS101"
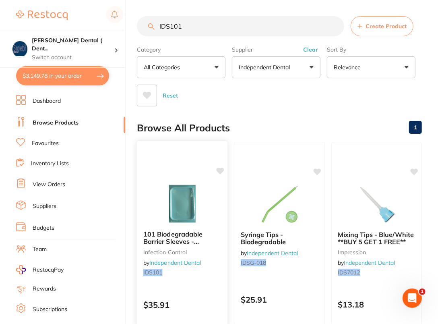
scroll to position [0, 0]
click at [221, 170] on icon at bounding box center [221, 171] width 8 height 7
click at [259, 122] on div "Browse All Products 1" at bounding box center [279, 127] width 285 height 27
click at [218, 25] on input "IDS101" at bounding box center [240, 26] width 207 height 20
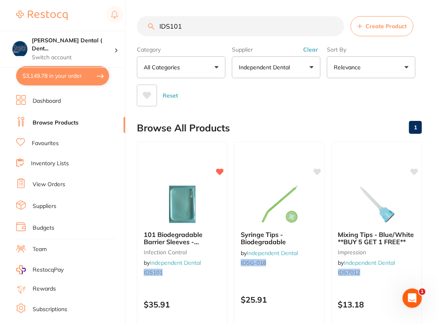
click at [218, 25] on input "IDS101" at bounding box center [240, 26] width 207 height 20
paste input "2"
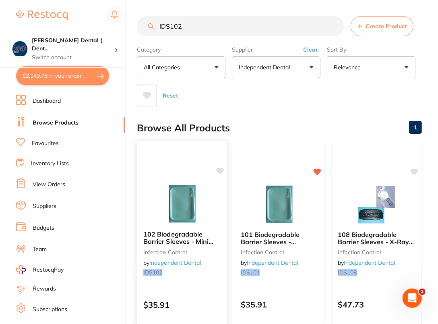
click at [223, 168] on icon at bounding box center [221, 171] width 8 height 7
click at [244, 29] on input "IDS102" at bounding box center [240, 26] width 207 height 20
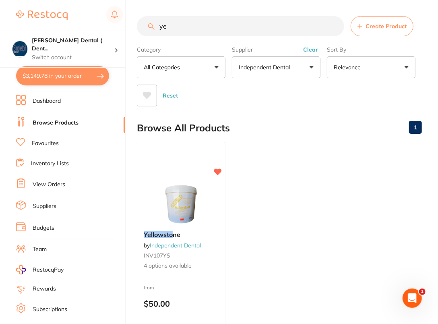
type input "y"
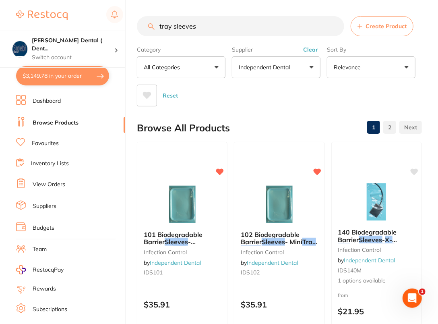
click at [207, 25] on input "tray sleeves" at bounding box center [240, 26] width 207 height 20
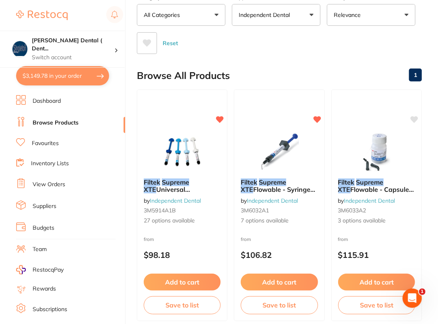
scroll to position [65, 0]
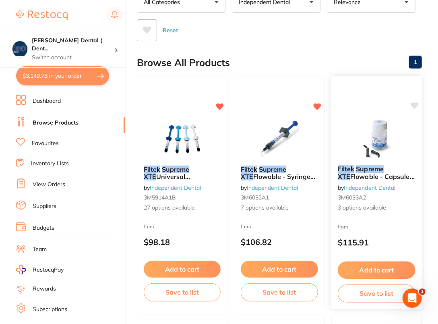
type input "filtek supreme xte"
click at [394, 133] on img at bounding box center [376, 138] width 53 height 41
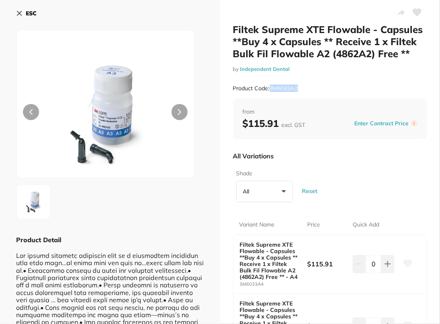
drag, startPoint x: 271, startPoint y: 90, endPoint x: 307, endPoint y: 89, distance: 36.3
click at [307, 89] on div "Product Code: 3M6033A2" at bounding box center [330, 89] width 195 height 20
copy small "3M6033A2"
click at [352, 68] on small "by Independent Dental" at bounding box center [330, 69] width 195 height 6
click at [19, 8] on button "ESC" at bounding box center [26, 13] width 21 height 14
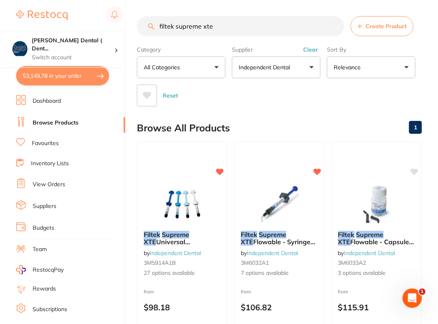
click at [363, 120] on div "Browse All Products 1" at bounding box center [279, 127] width 285 height 27
click at [337, 28] on input "filtek supreme xte" at bounding box center [240, 26] width 207 height 20
click at [336, 27] on input "filtek supreme xte" at bounding box center [240, 26] width 207 height 20
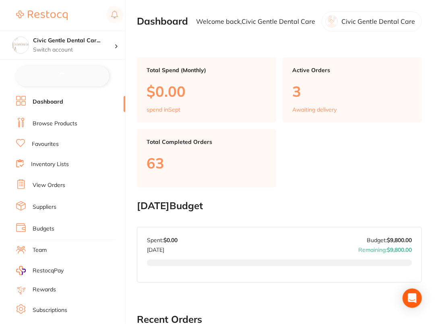
checkbox input "false"
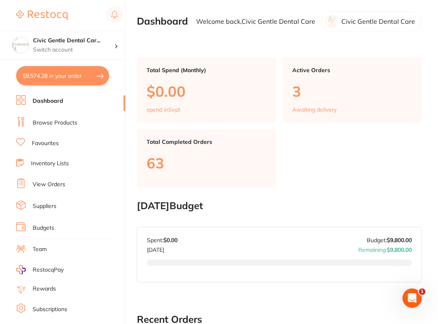
click at [58, 123] on link "Browse Products" at bounding box center [55, 123] width 45 height 8
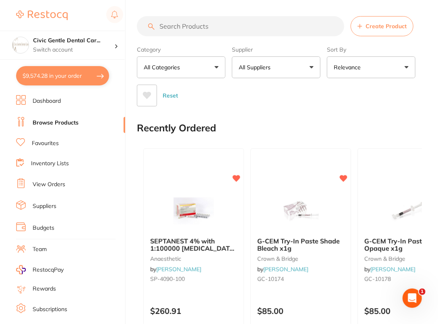
click at [191, 26] on input "search" at bounding box center [240, 26] width 207 height 20
paste input "3M2382M"
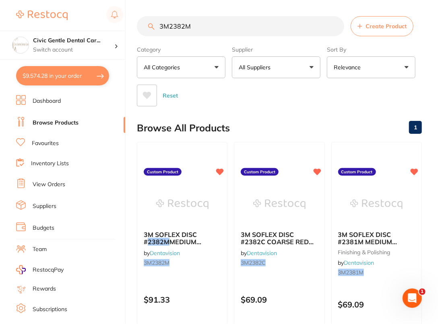
click at [211, 29] on input "3M2382M" at bounding box center [240, 26] width 207 height 20
paste input "2F0128"
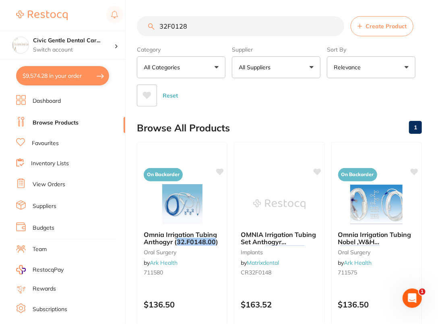
type input "32F0128"
click at [337, 25] on input "32F0128" at bounding box center [240, 26] width 207 height 20
click at [263, 23] on input "search" at bounding box center [240, 26] width 207 height 20
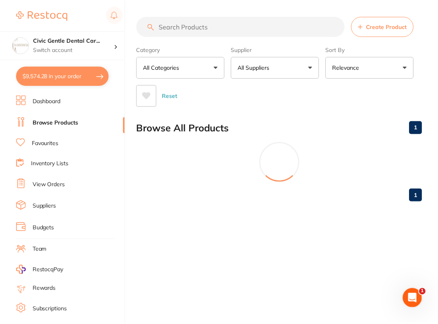
paste input "32F0128"
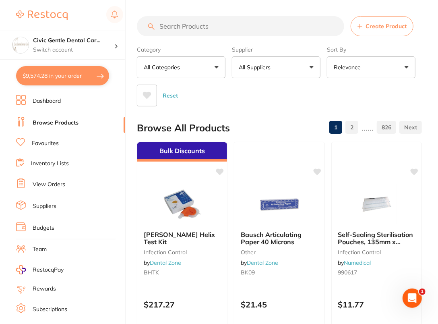
type input "32F0128"
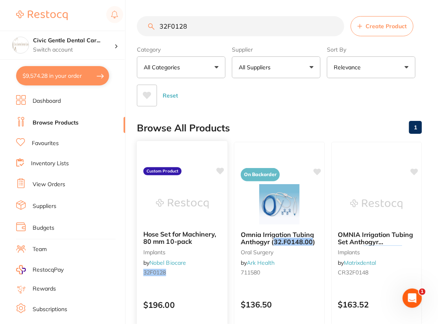
click at [214, 170] on div "Hose Set for Machinery, 80 mm 10-pack implants by Nobel Biocare 32F0128 Custom …" at bounding box center [183, 258] width 92 height 234
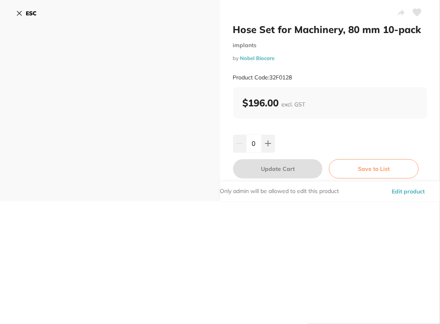
click at [419, 13] on icon at bounding box center [417, 12] width 9 height 8
click at [34, 13] on b "ESC" at bounding box center [31, 13] width 11 height 7
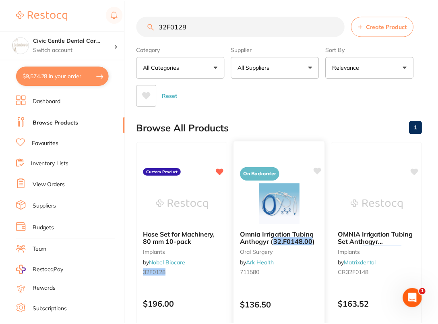
scroll to position [7, 0]
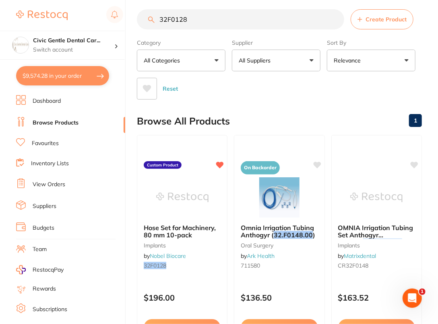
click at [291, 66] on button "All Suppliers" at bounding box center [276, 61] width 89 height 22
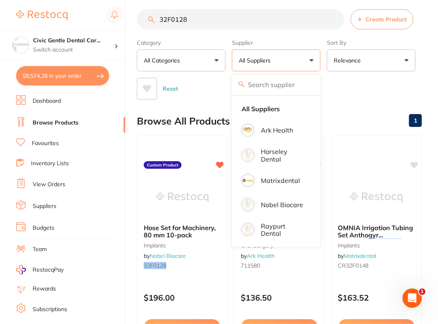
click at [291, 66] on button "All Suppliers" at bounding box center [276, 61] width 89 height 22
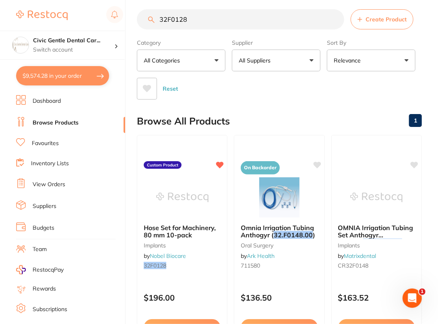
click at [337, 20] on input "32F0128" at bounding box center [240, 19] width 207 height 20
click at [311, 62] on button "All Suppliers" at bounding box center [276, 61] width 89 height 22
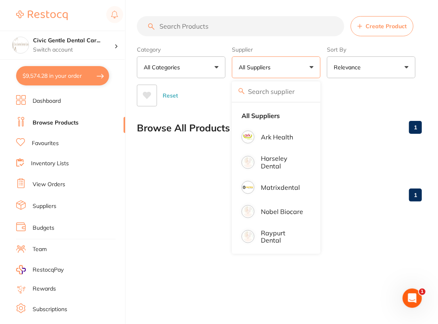
scroll to position [0, 0]
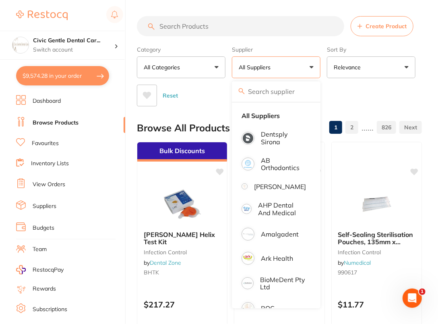
click at [412, 88] on div "Reset" at bounding box center [276, 92] width 279 height 28
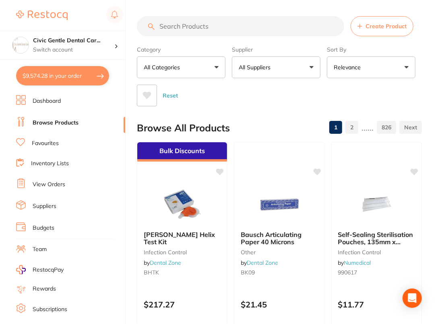
click at [286, 71] on button "All Suppliers" at bounding box center [276, 67] width 89 height 22
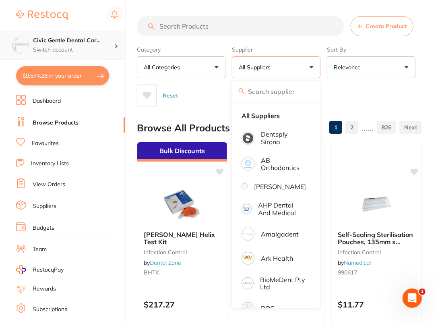
click at [106, 46] on p "Switch account" at bounding box center [73, 50] width 81 height 8
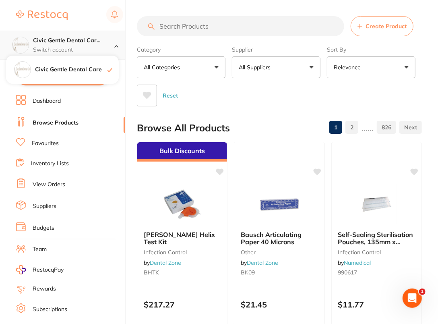
click at [106, 46] on p "Switch account" at bounding box center [73, 50] width 81 height 8
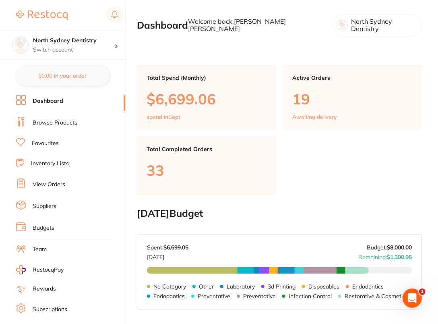
click at [44, 205] on link "Suppliers" at bounding box center [45, 206] width 24 height 8
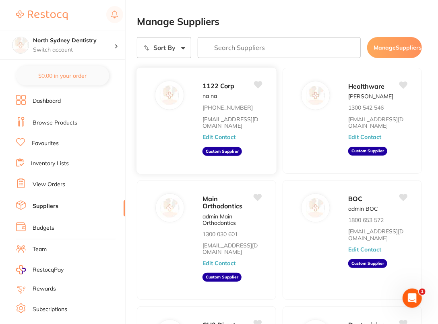
click at [223, 136] on button "Edit Contact" at bounding box center [219, 137] width 33 height 6
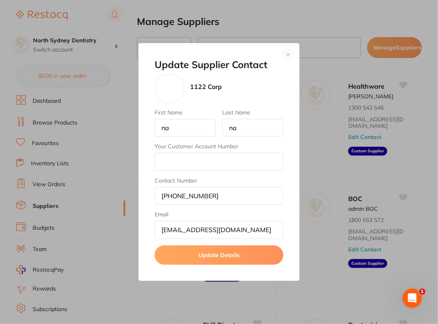
click at [290, 54] on button "button" at bounding box center [289, 55] width 10 height 10
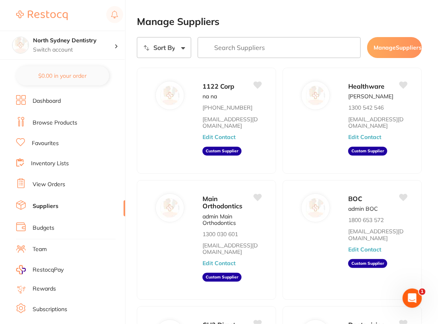
click at [49, 122] on link "Browse Products" at bounding box center [55, 123] width 45 height 8
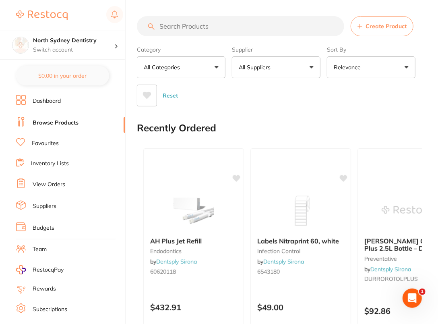
click at [257, 69] on p "All Suppliers" at bounding box center [256, 67] width 35 height 8
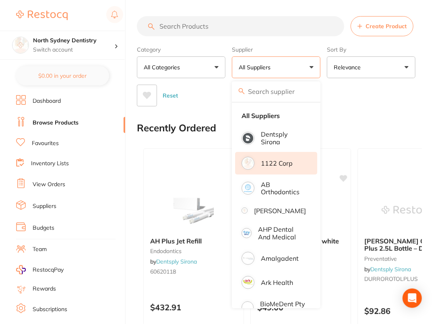
click at [277, 167] on li "1122 Corp" at bounding box center [276, 163] width 82 height 23
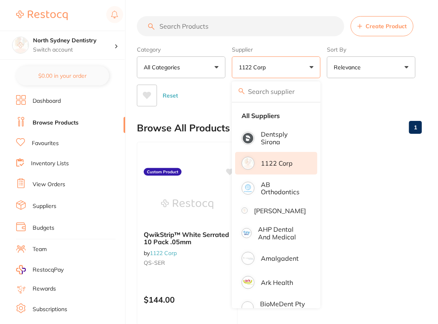
click at [394, 87] on div "Reset" at bounding box center [276, 92] width 279 height 28
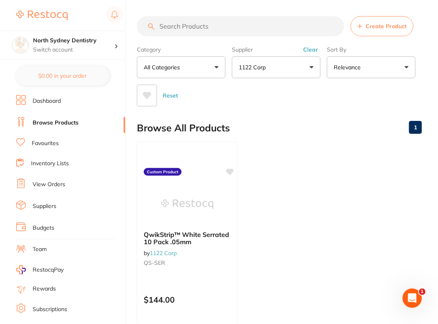
click at [337, 174] on ul "QwikStrip™ White Serrated 10 Pack .05mm by 1122 Corp QS-SER Custom Product $144…" at bounding box center [279, 258] width 285 height 232
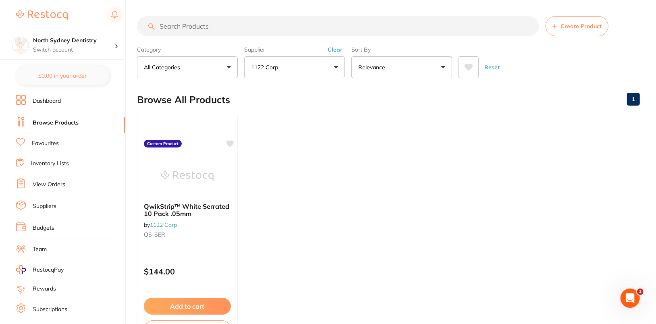
click at [317, 165] on ul "QwikStrip™ White Serrated 10 Pack .05mm by 1122 Corp QS-SER Custom Product $144…" at bounding box center [388, 230] width 503 height 232
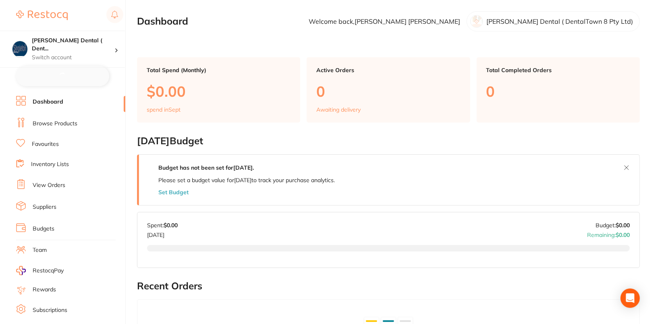
checkbox input "false"
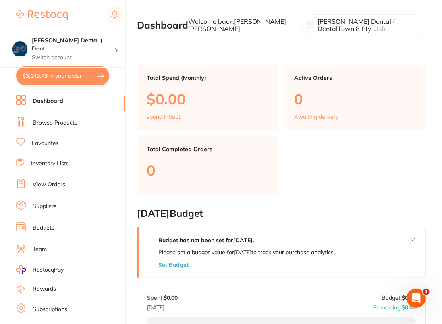
click at [63, 127] on li "Browse Products" at bounding box center [70, 123] width 109 height 12
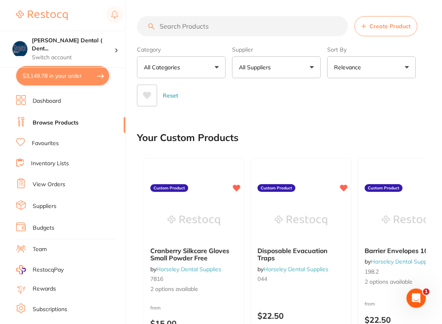
click at [210, 31] on input "search" at bounding box center [242, 26] width 211 height 20
paste input "KC2706"
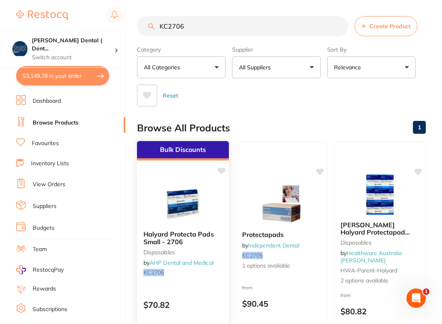
type input "KC2706"
click at [170, 203] on img at bounding box center [183, 203] width 53 height 41
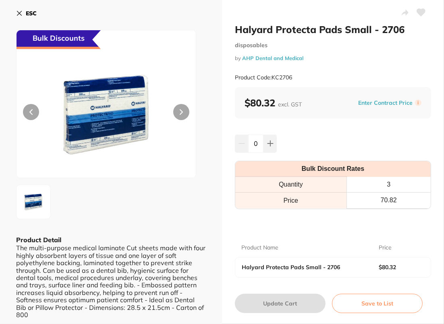
click at [419, 12] on icon at bounding box center [421, 12] width 8 height 7
click at [27, 15] on b "ESC" at bounding box center [31, 13] width 11 height 7
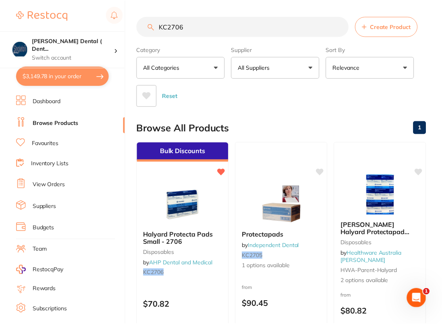
scroll to position [0, 0]
